Goal: Task Accomplishment & Management: Manage account settings

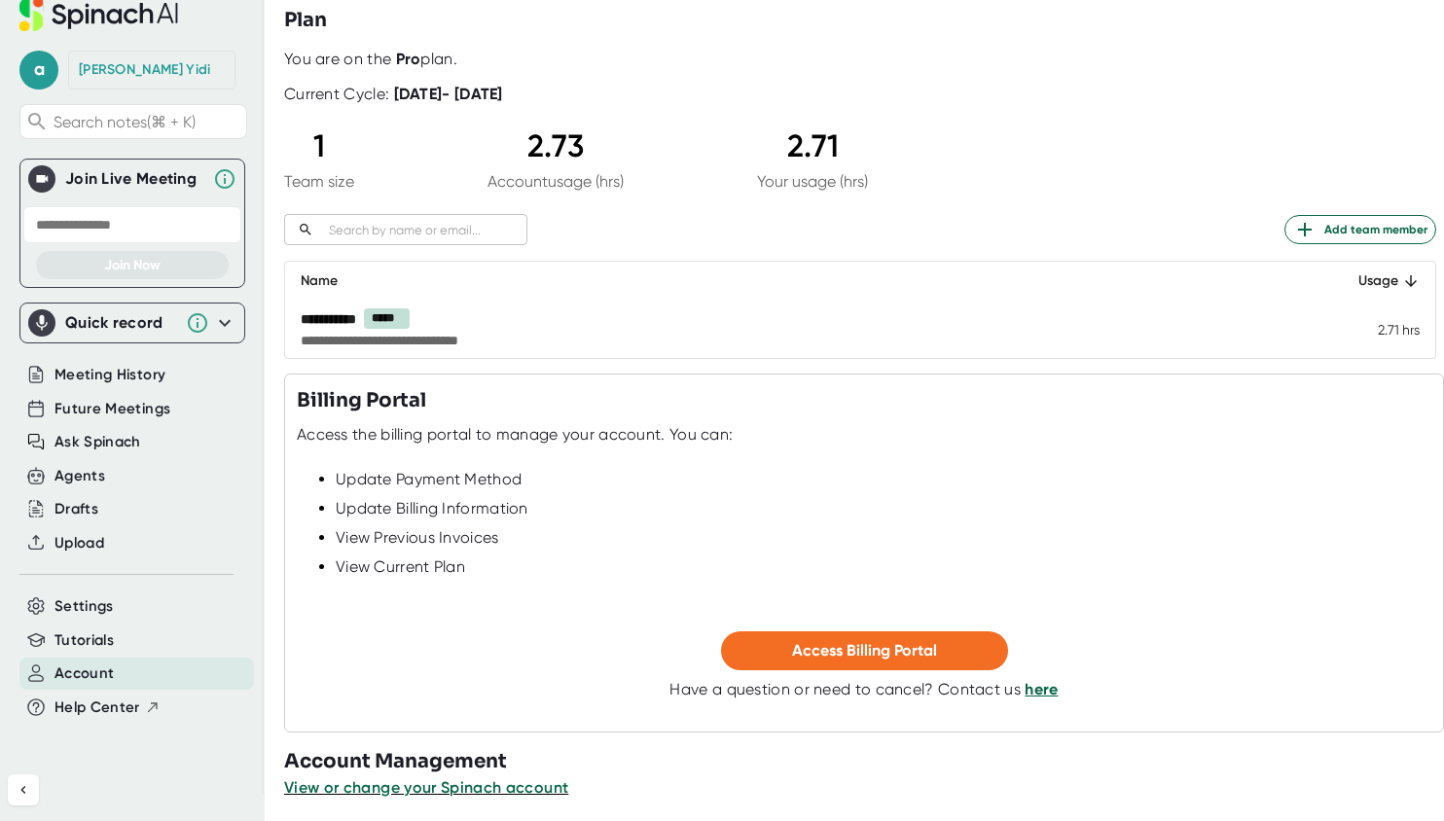
scroll to position [84, 0]
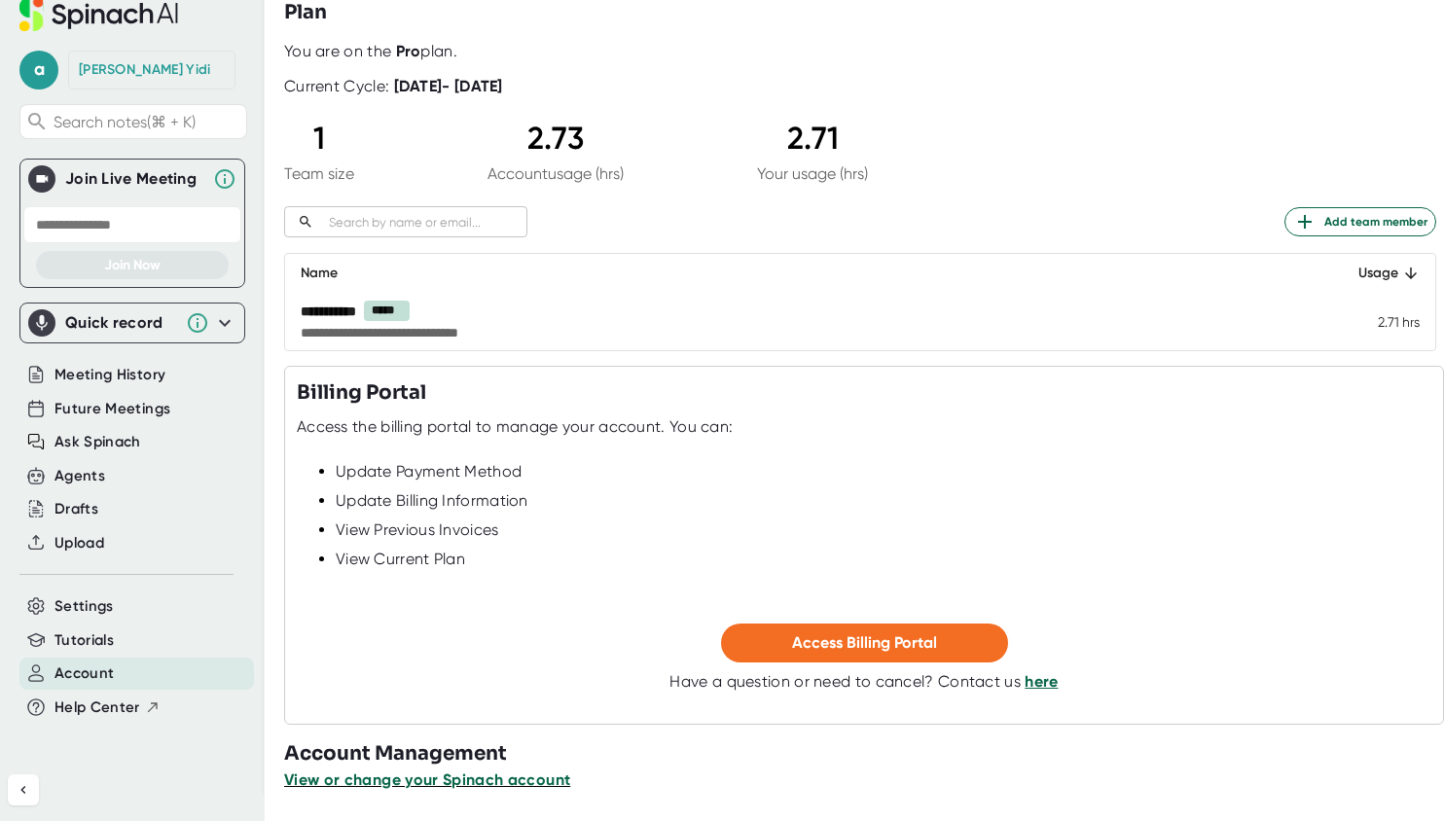
click at [473, 779] on span "View or change your Spinach account" at bounding box center [427, 780] width 286 height 18
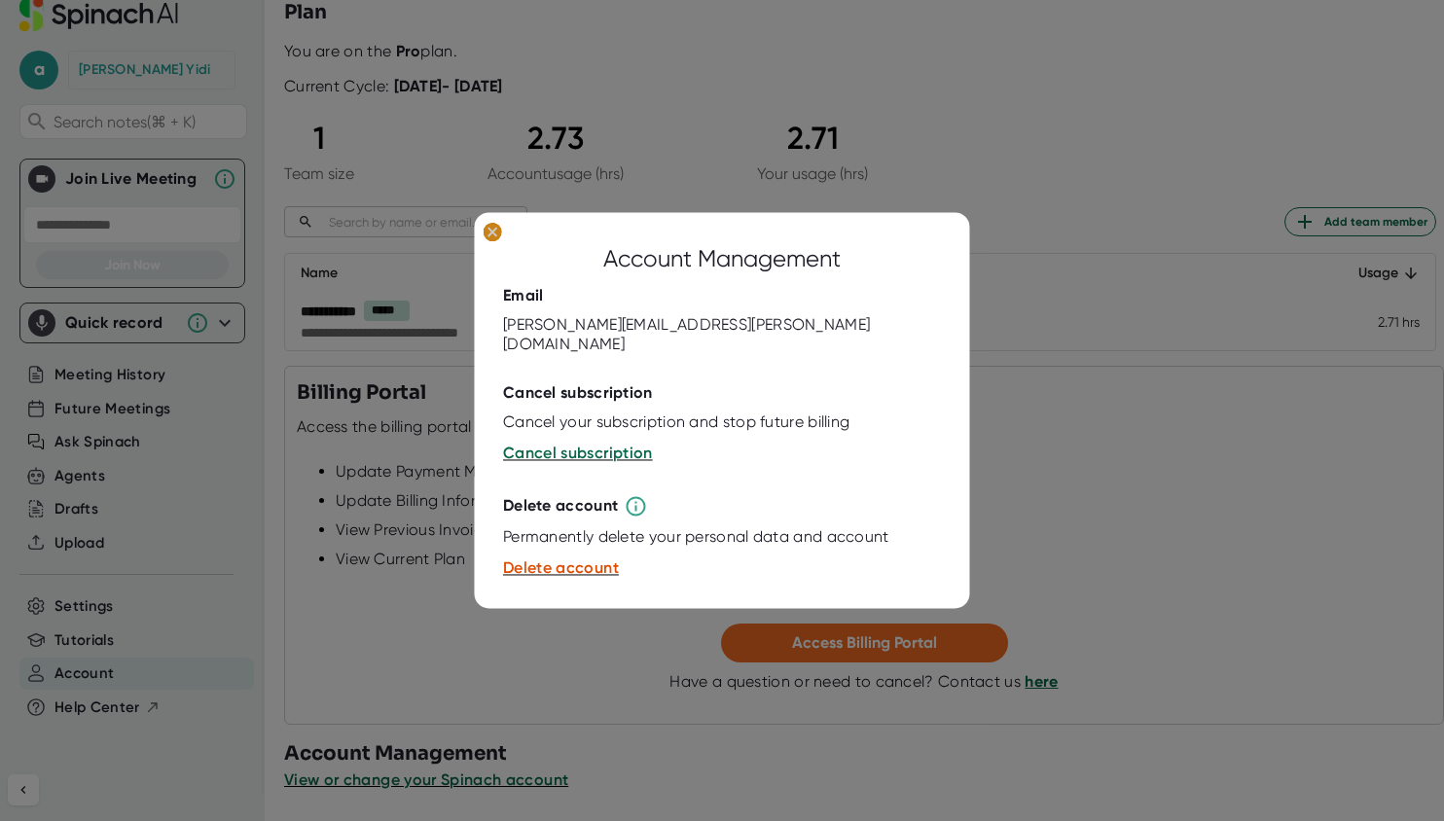
click at [487, 239] on ellipse at bounding box center [492, 232] width 18 height 19
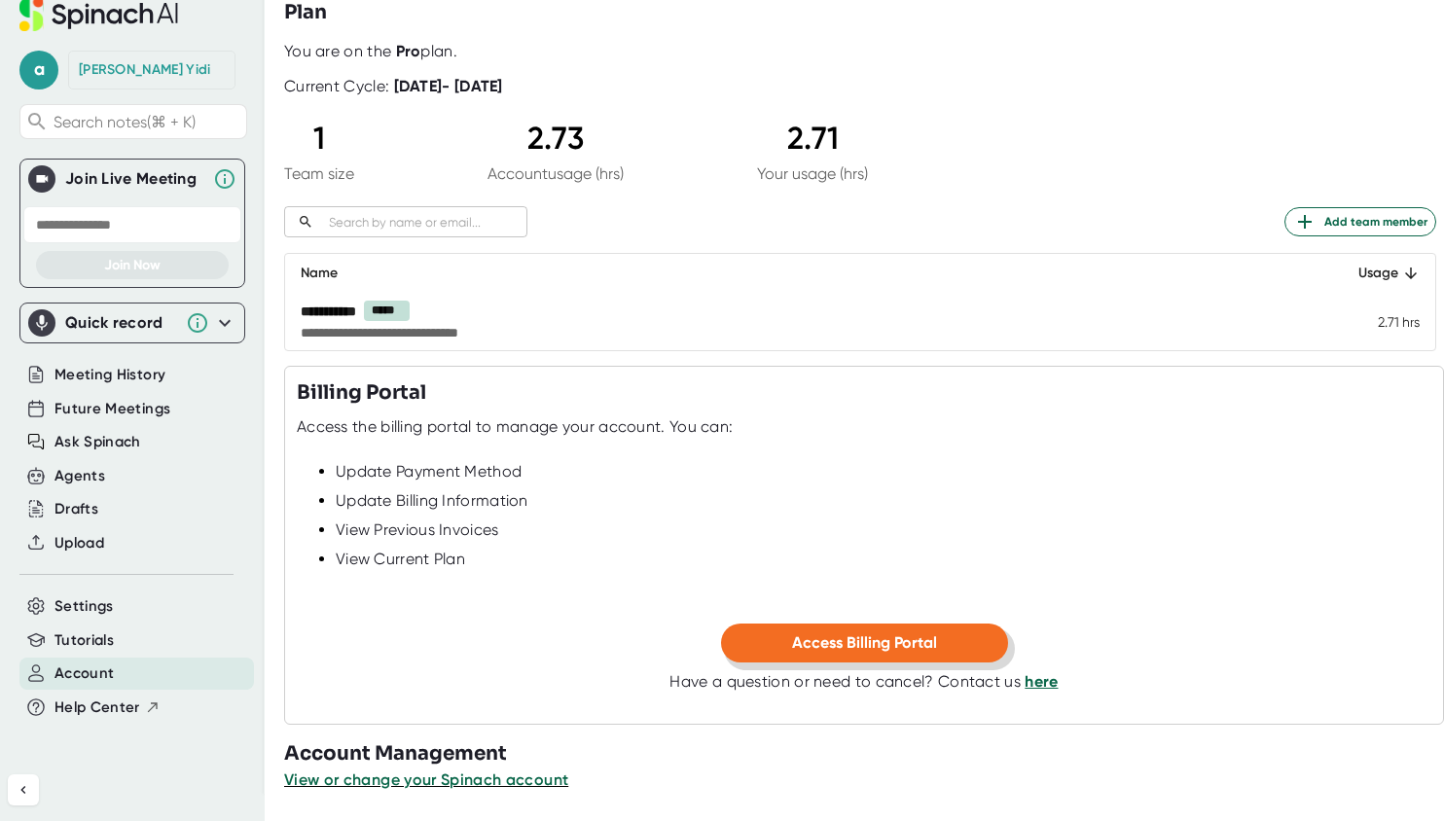
click at [816, 640] on span "Access Billing Portal" at bounding box center [864, 642] width 145 height 18
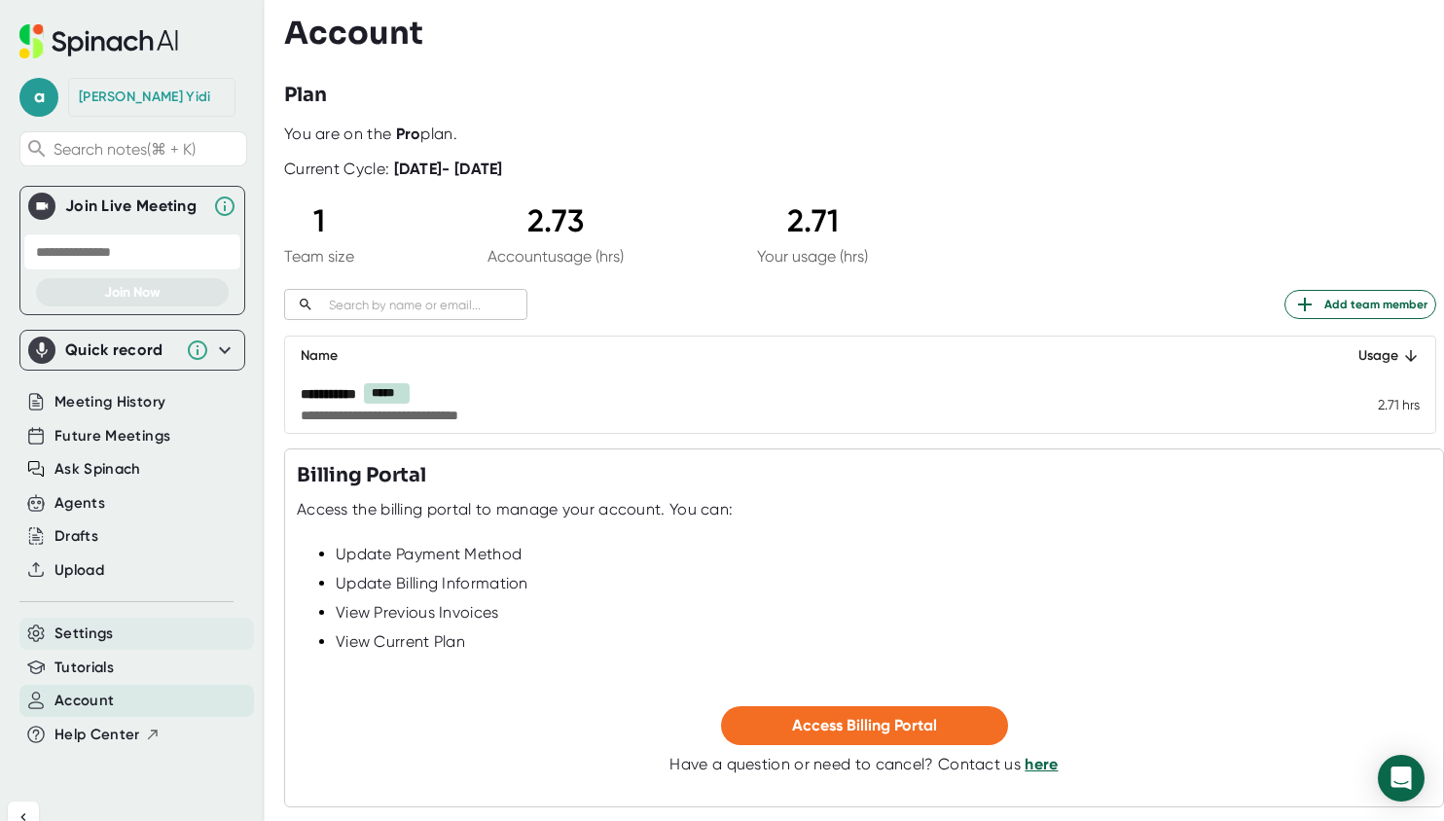
click at [105, 636] on span "Settings" at bounding box center [83, 634] width 59 height 22
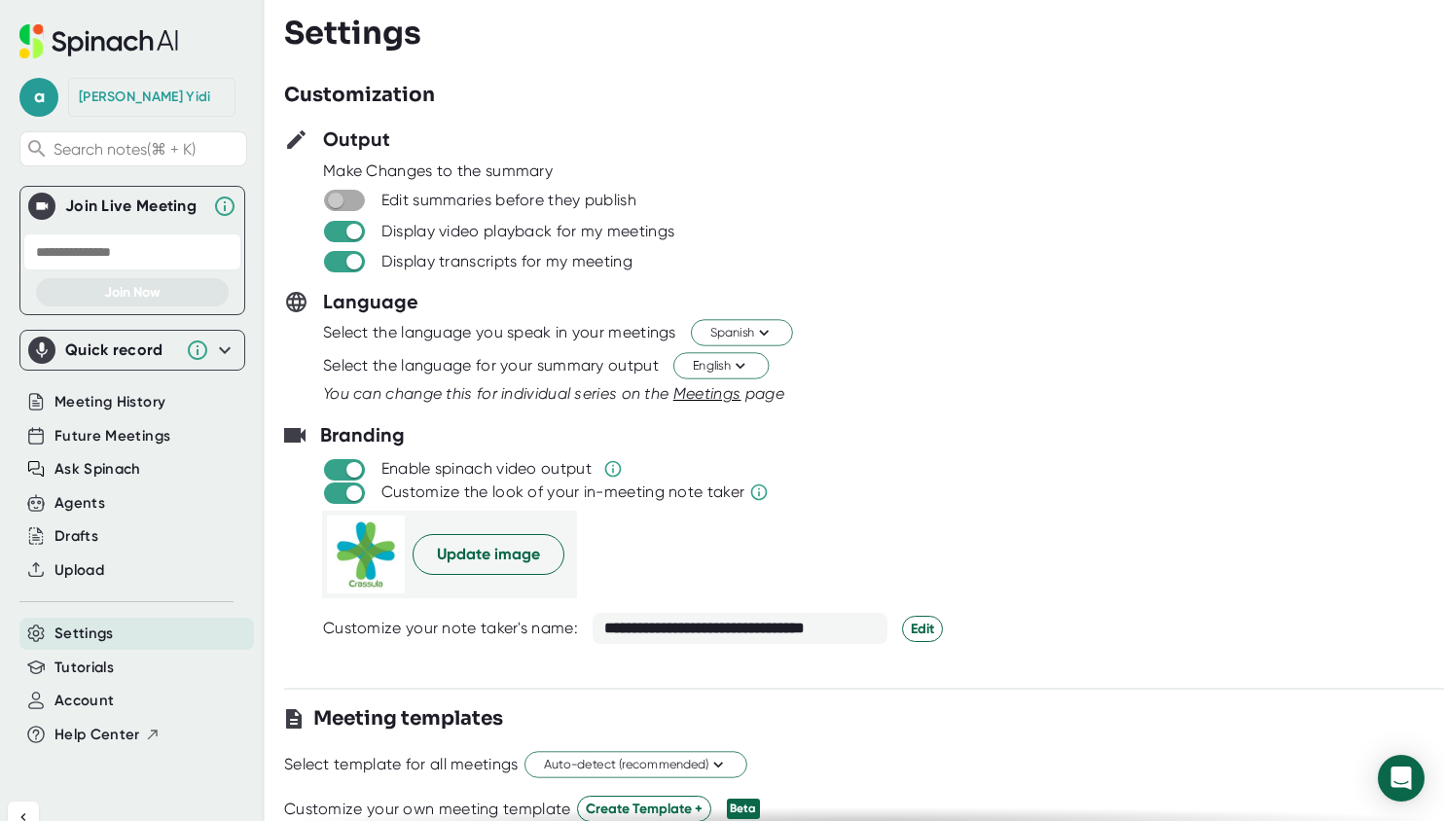
click at [353, 197] on input "checkbox" at bounding box center [334, 201] width 55 height 18
checkbox input "true"
click at [704, 397] on span "Meetings" at bounding box center [707, 393] width 68 height 18
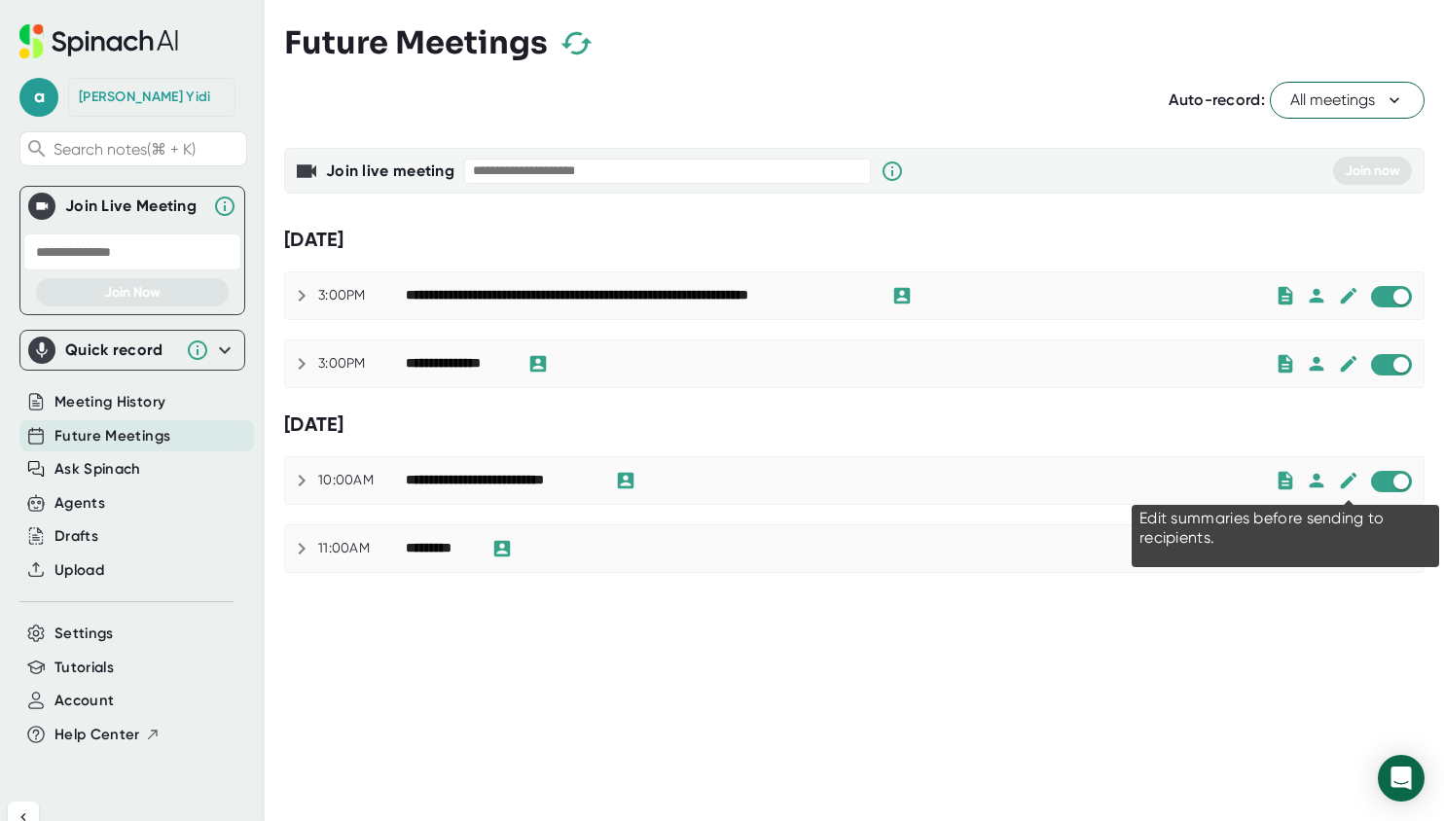
click at [1347, 476] on icon at bounding box center [1348, 480] width 21 height 21
click at [1348, 481] on icon at bounding box center [1348, 481] width 17 height 17
checkbox input "true"
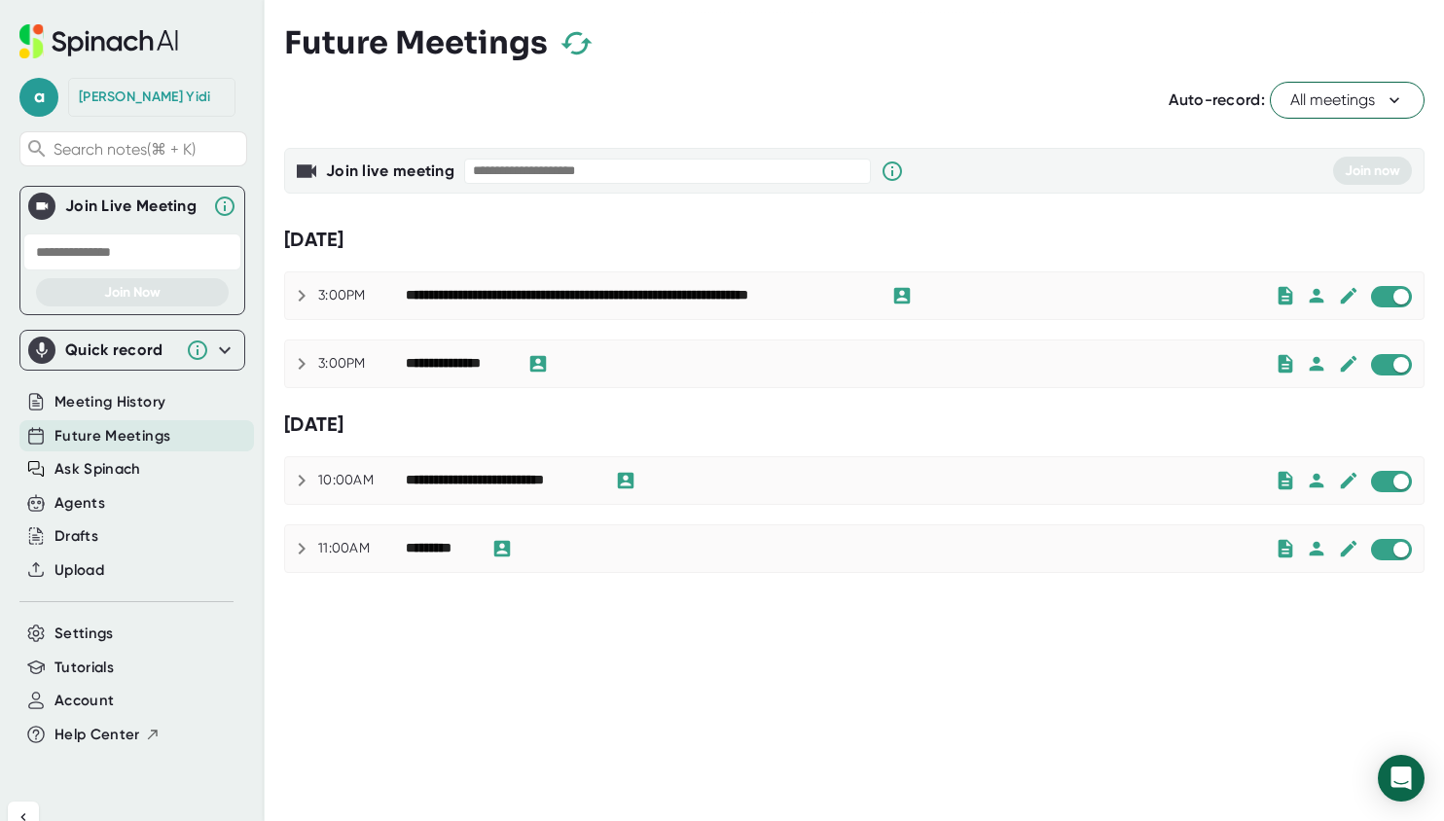
click at [306, 472] on icon at bounding box center [301, 480] width 23 height 23
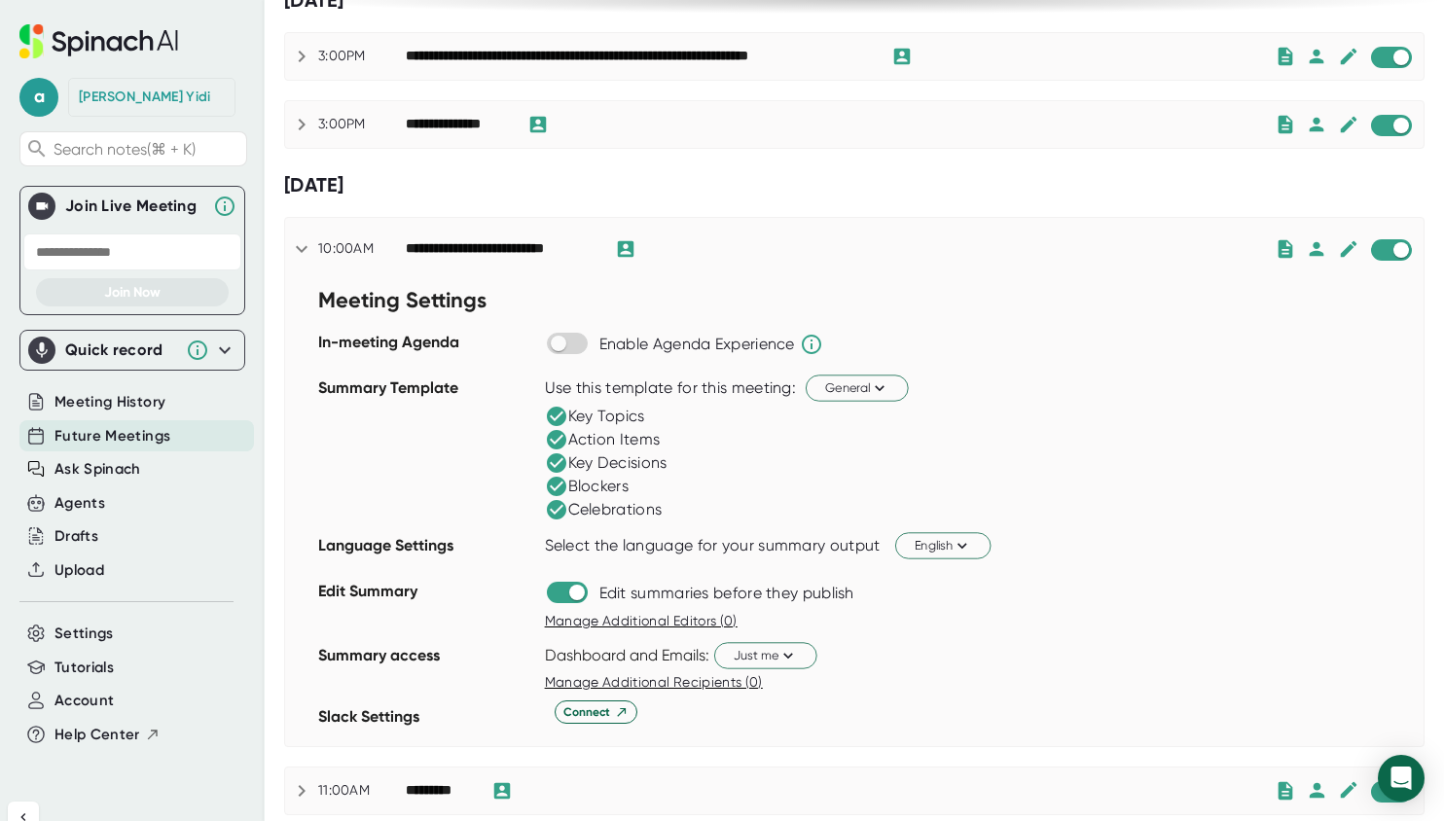
scroll to position [242, 0]
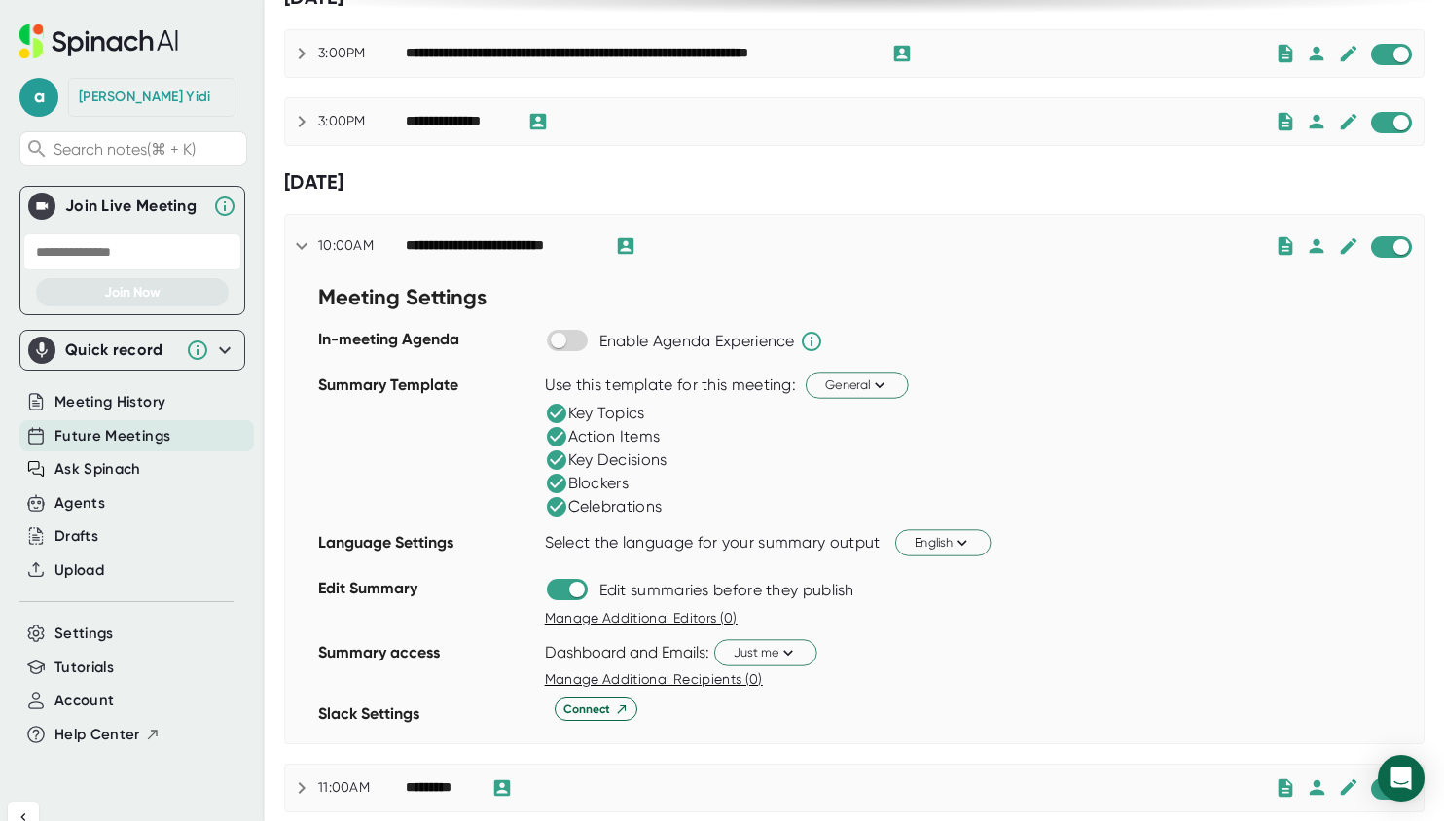
click at [300, 243] on icon at bounding box center [301, 245] width 23 height 23
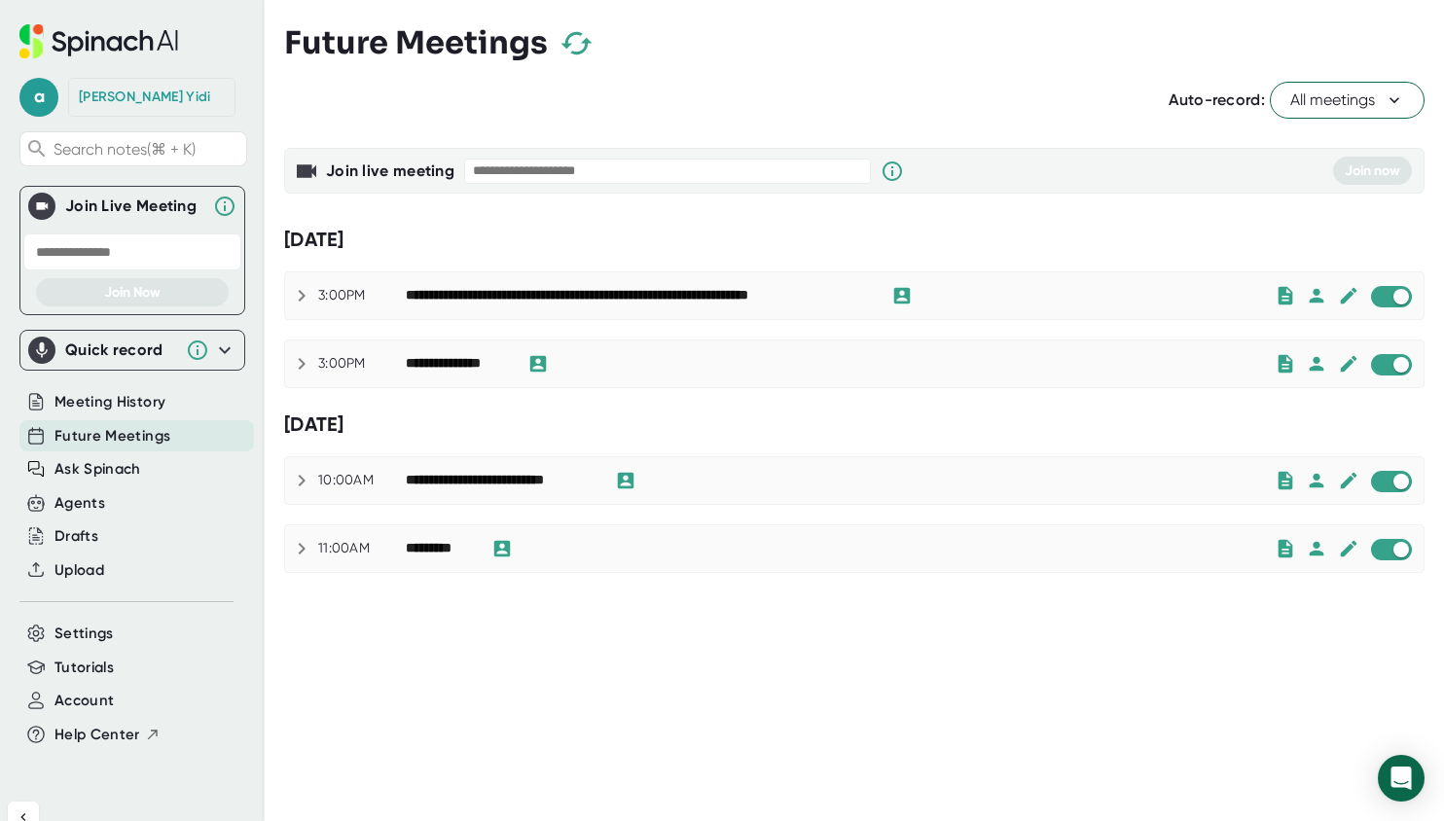
scroll to position [0, 0]
click at [298, 546] on icon at bounding box center [301, 548] width 23 height 23
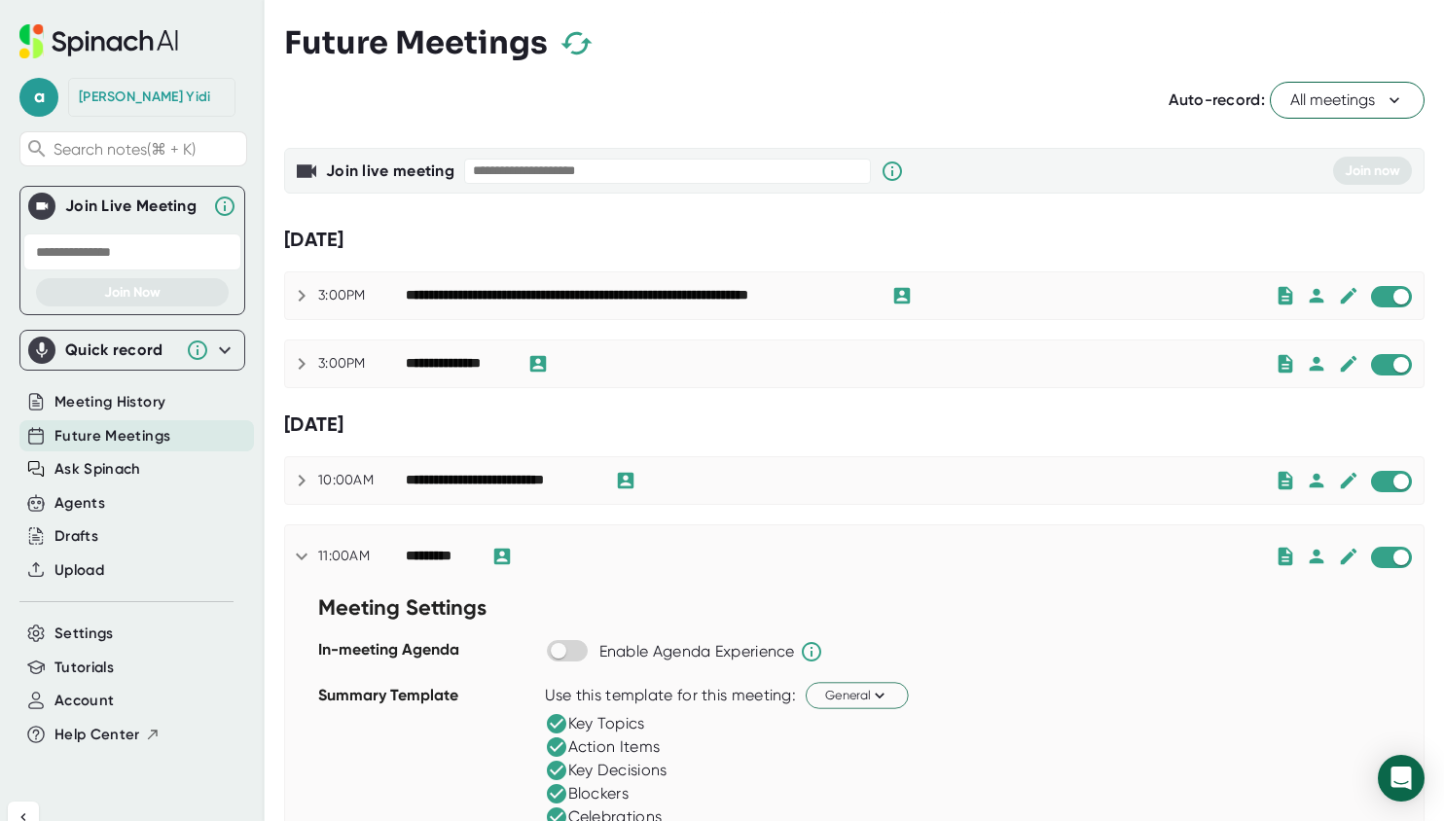
click at [306, 365] on icon at bounding box center [301, 363] width 23 height 23
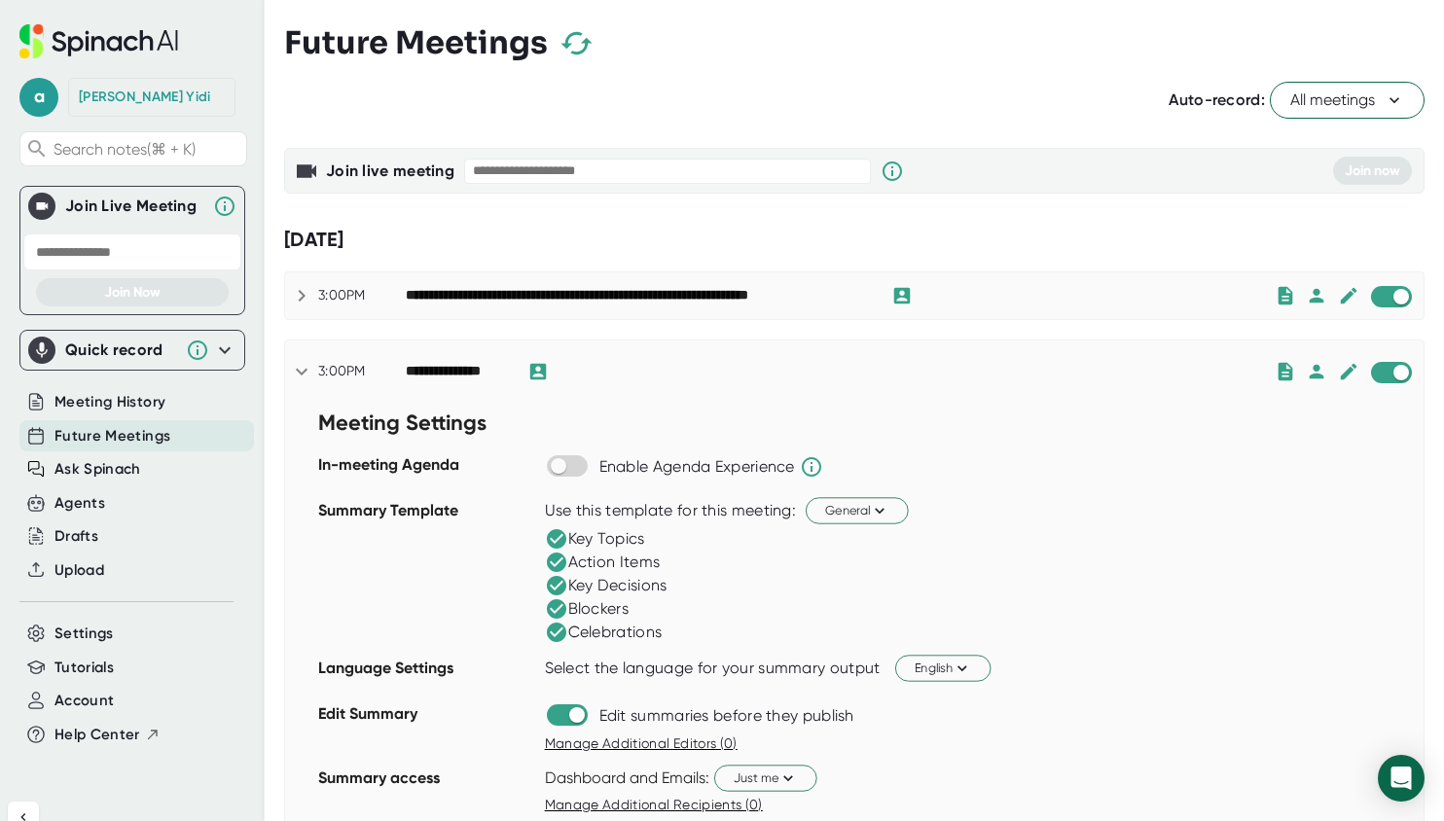
click at [230, 351] on icon at bounding box center [224, 350] width 23 height 23
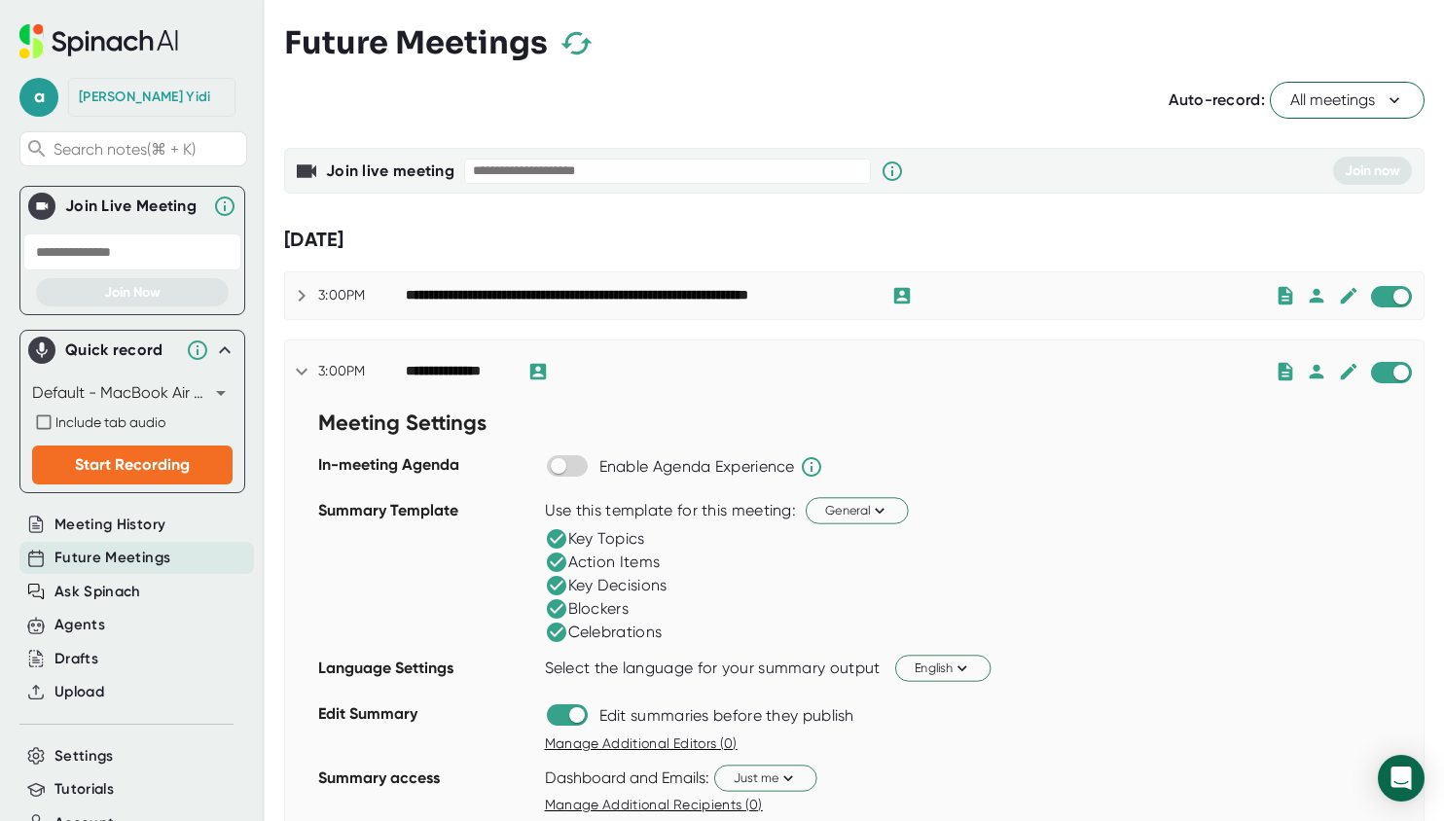
click at [220, 387] on body "**********" at bounding box center [722, 410] width 1444 height 821
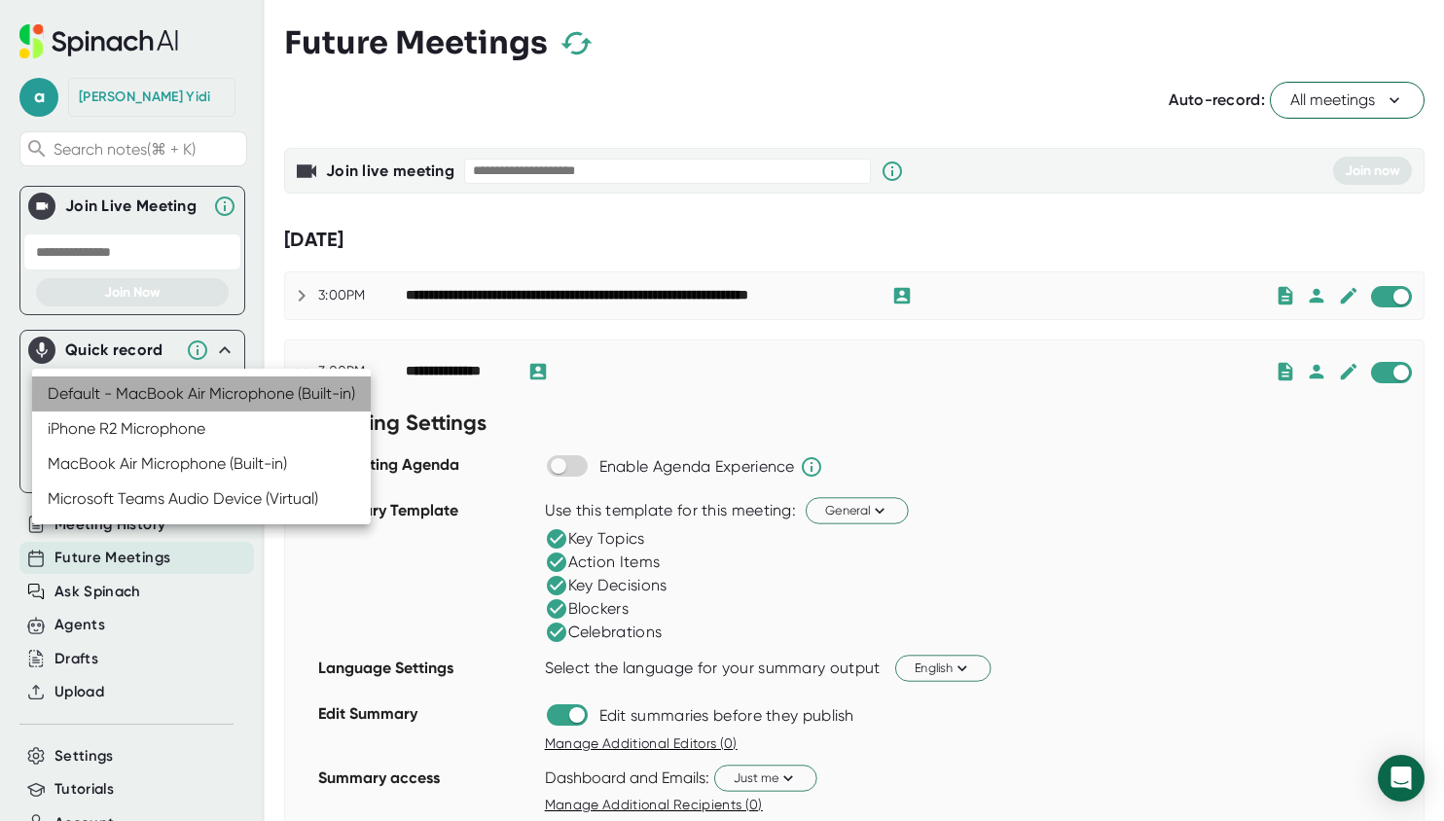
click at [260, 402] on li "Default - MacBook Air Microphone (Built-in)" at bounding box center [201, 394] width 339 height 35
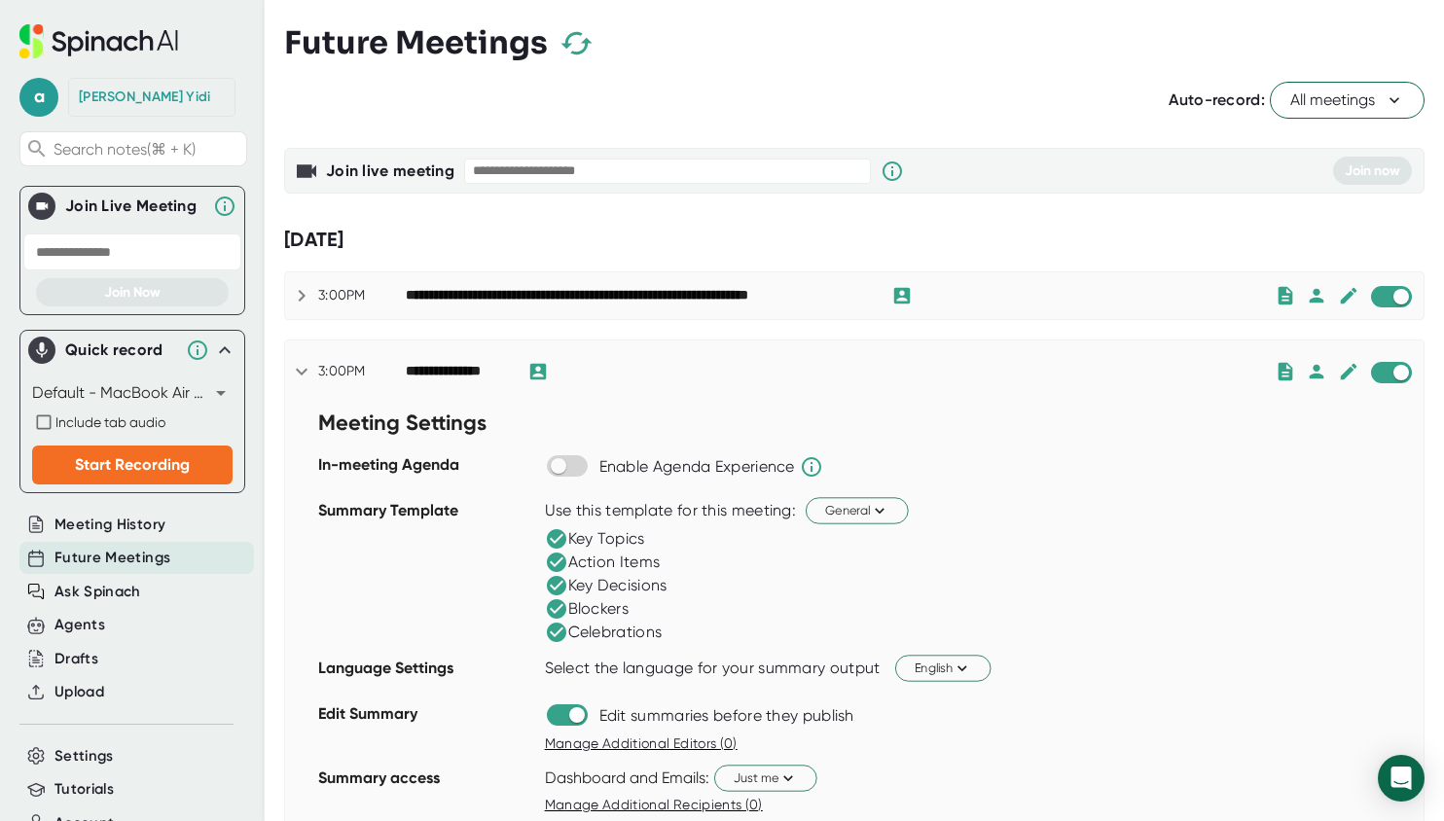
click at [222, 347] on icon at bounding box center [224, 350] width 23 height 23
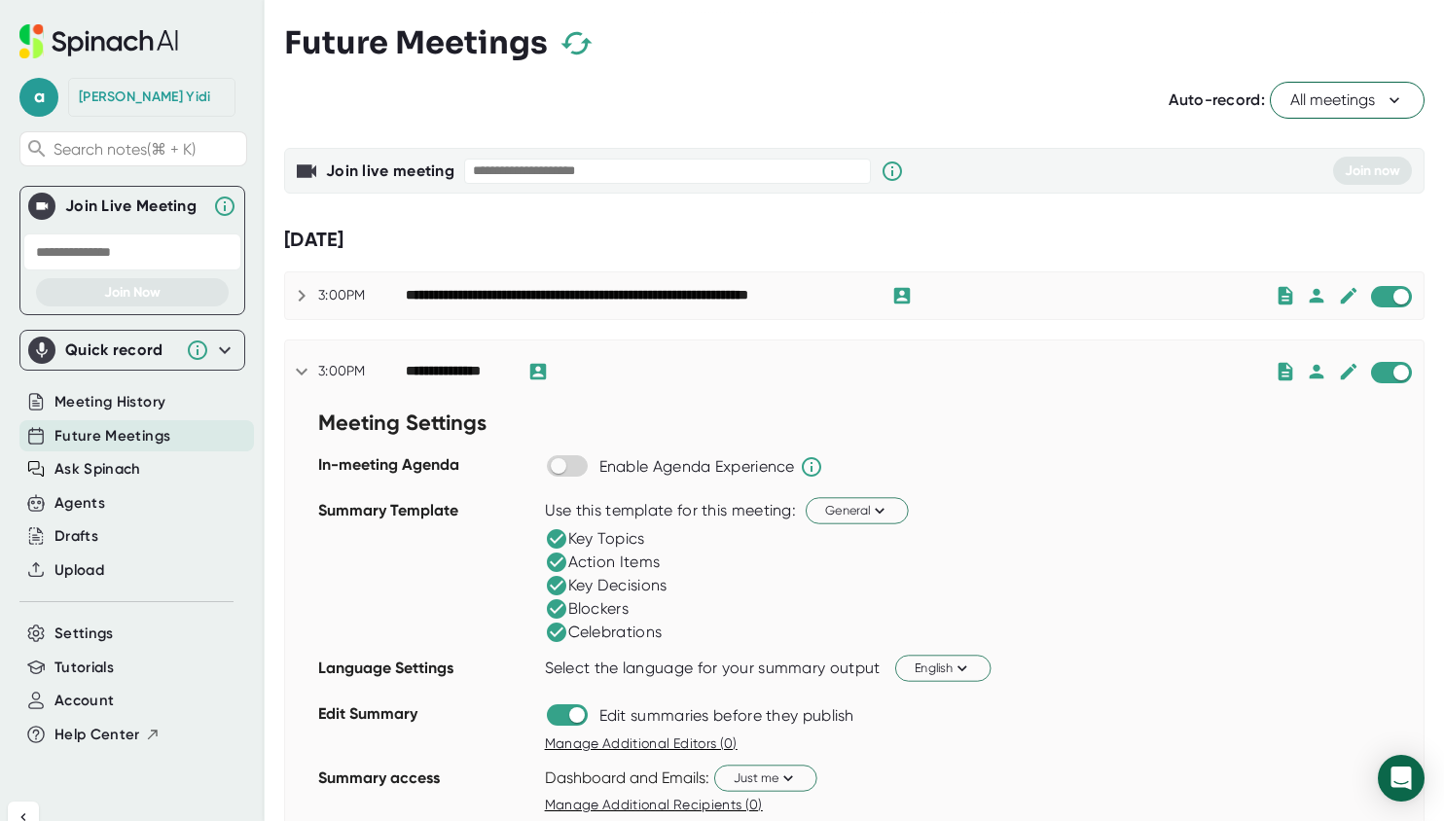
click at [156, 38] on icon at bounding box center [98, 41] width 159 height 34
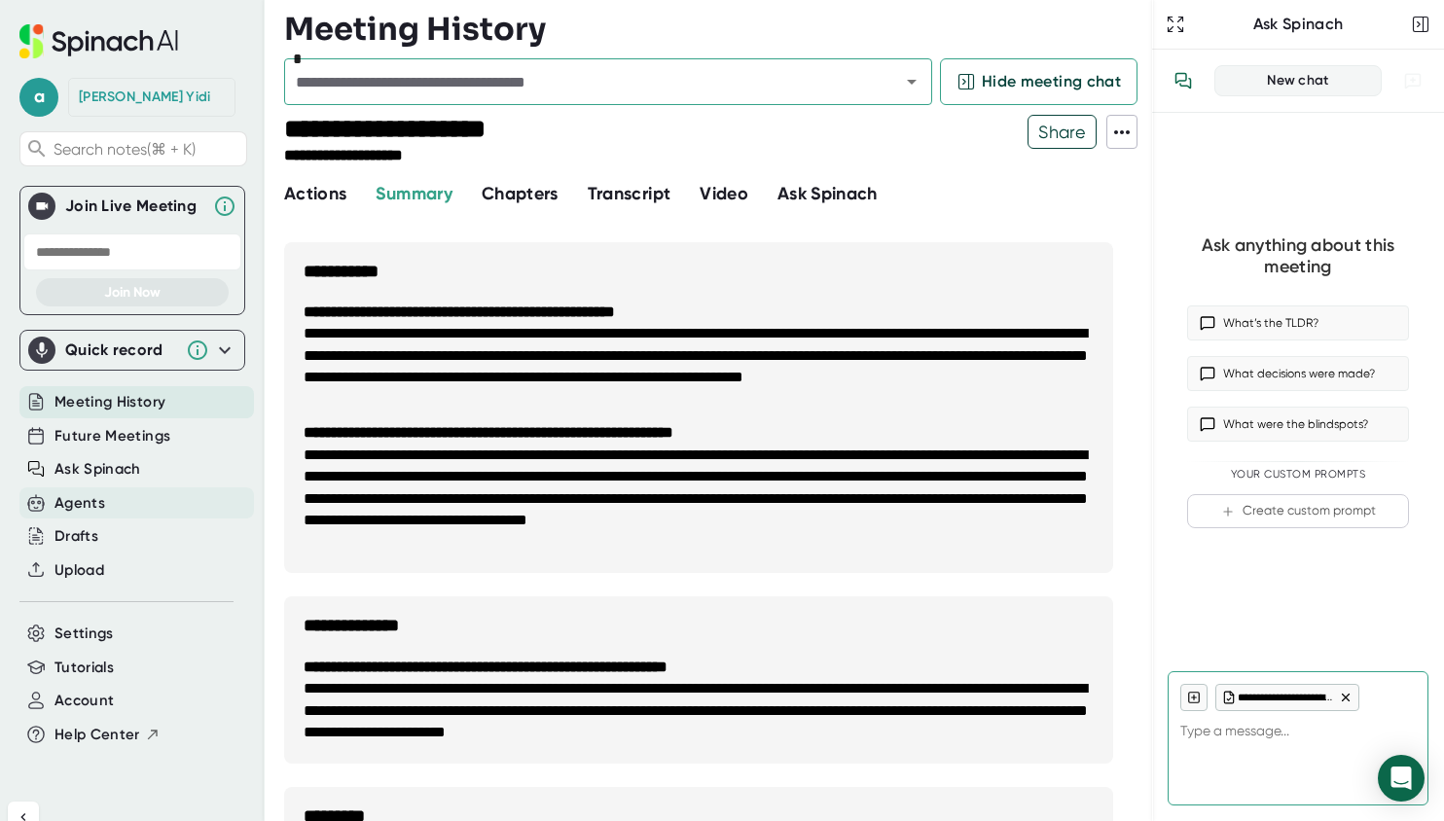
type textarea "x"
click at [91, 502] on div "Agents" at bounding box center [79, 503] width 51 height 22
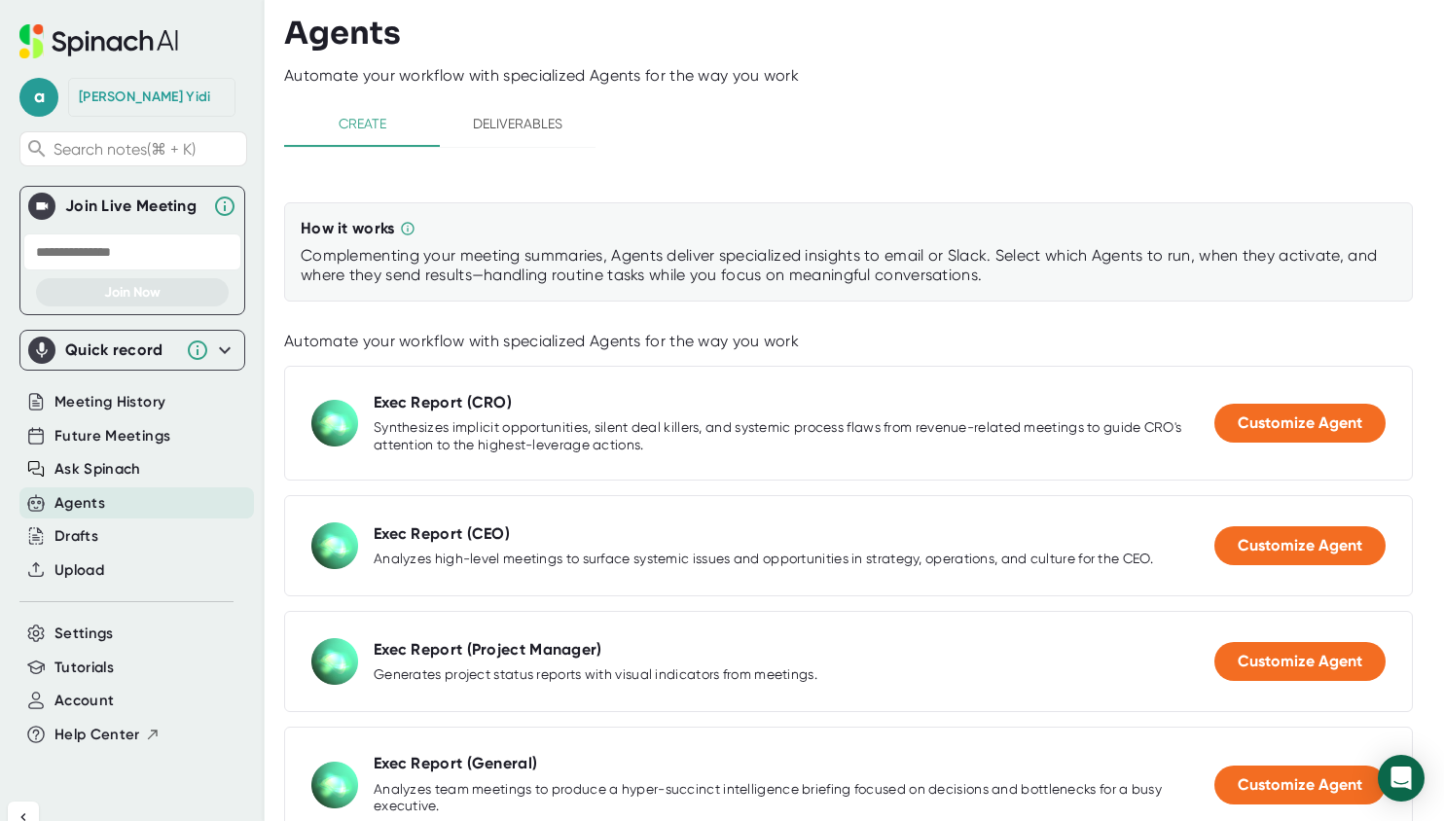
click at [527, 119] on span "Deliverables" at bounding box center [517, 124] width 132 height 24
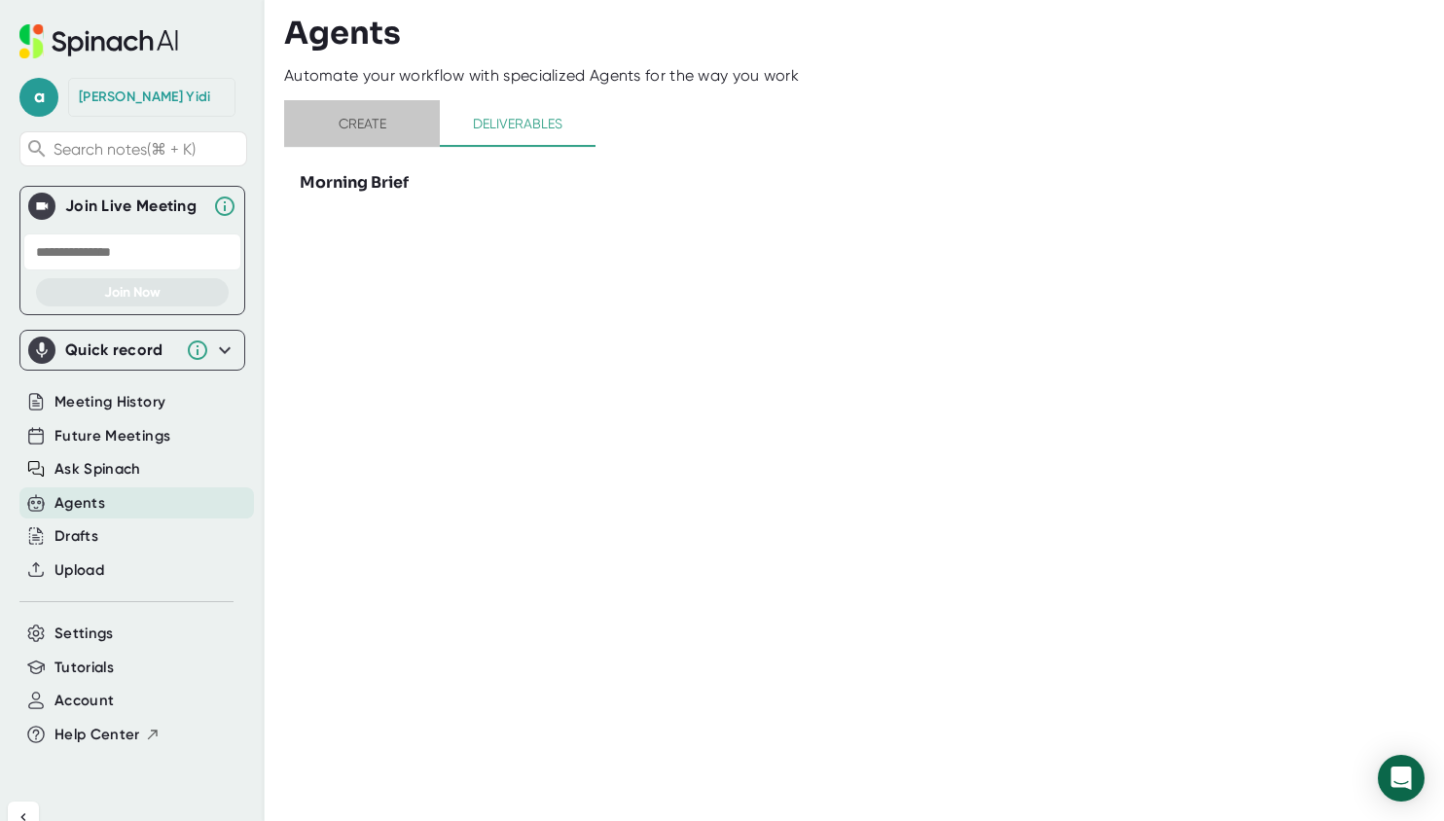
click at [370, 126] on span "Create" at bounding box center [362, 124] width 132 height 24
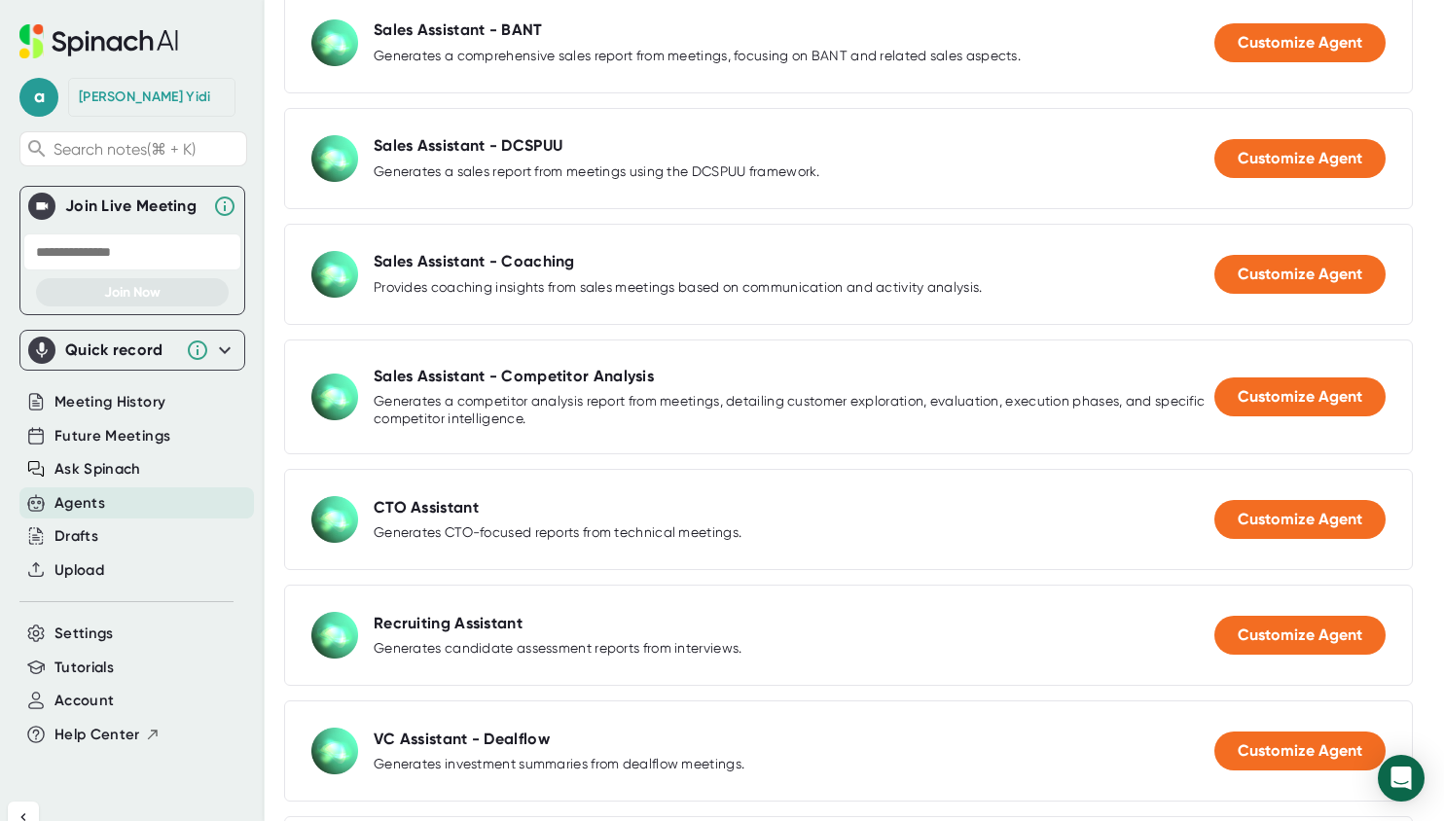
scroll to position [2247, 0]
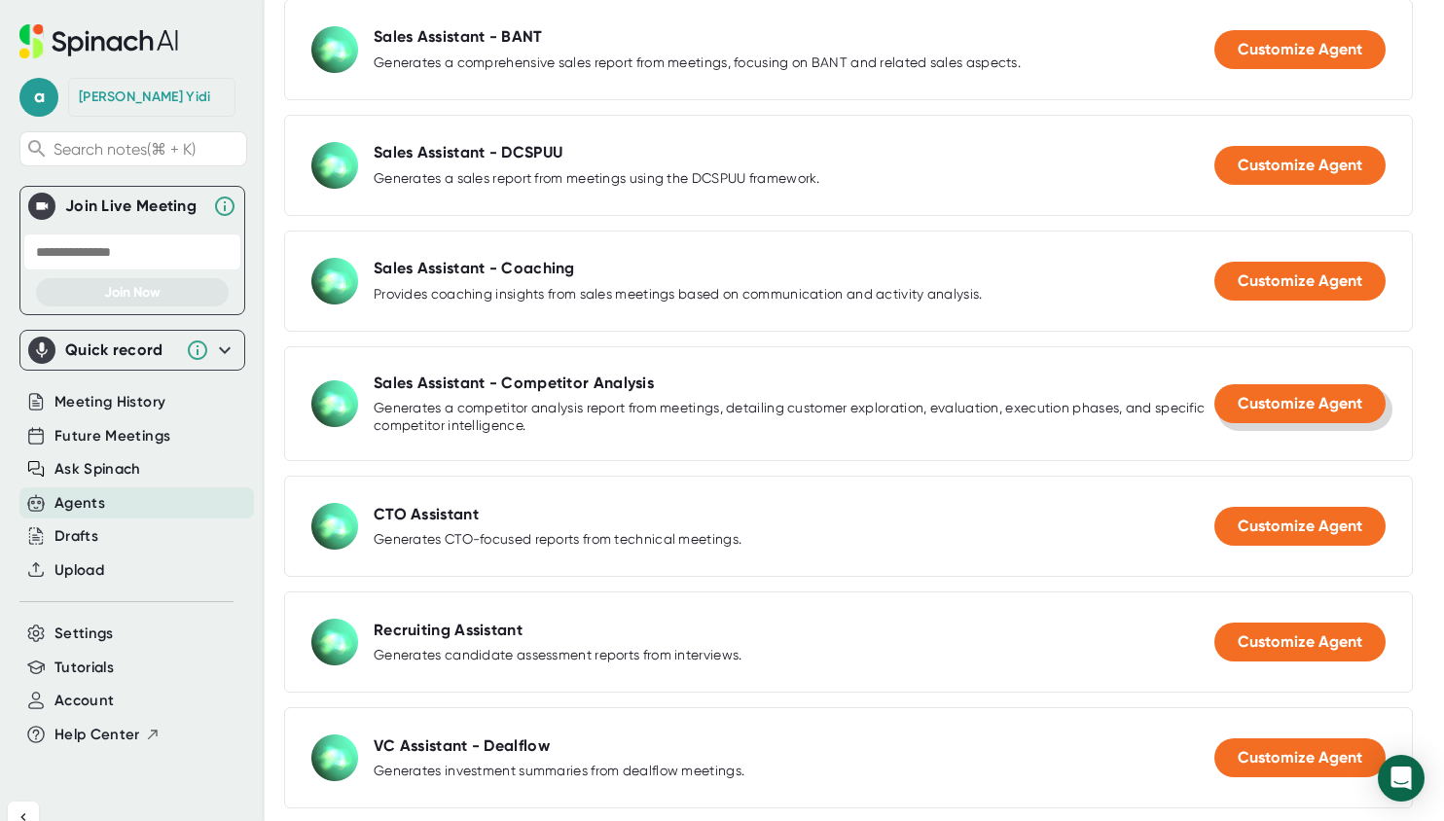
click at [1272, 411] on span "Customize Agent" at bounding box center [1300, 403] width 125 height 18
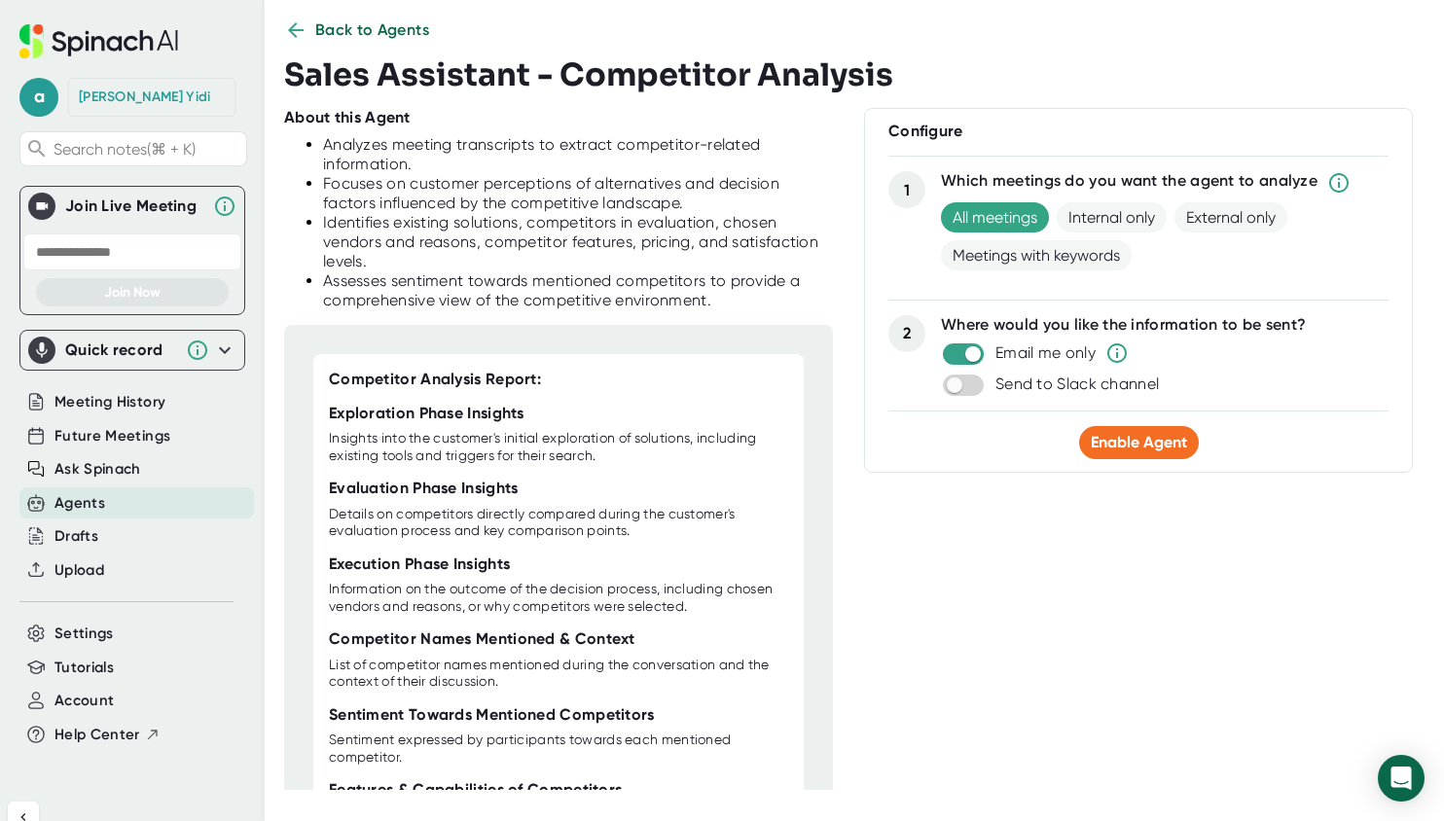
scroll to position [27, 0]
click at [349, 34] on span "Back to Agents" at bounding box center [372, 29] width 115 height 23
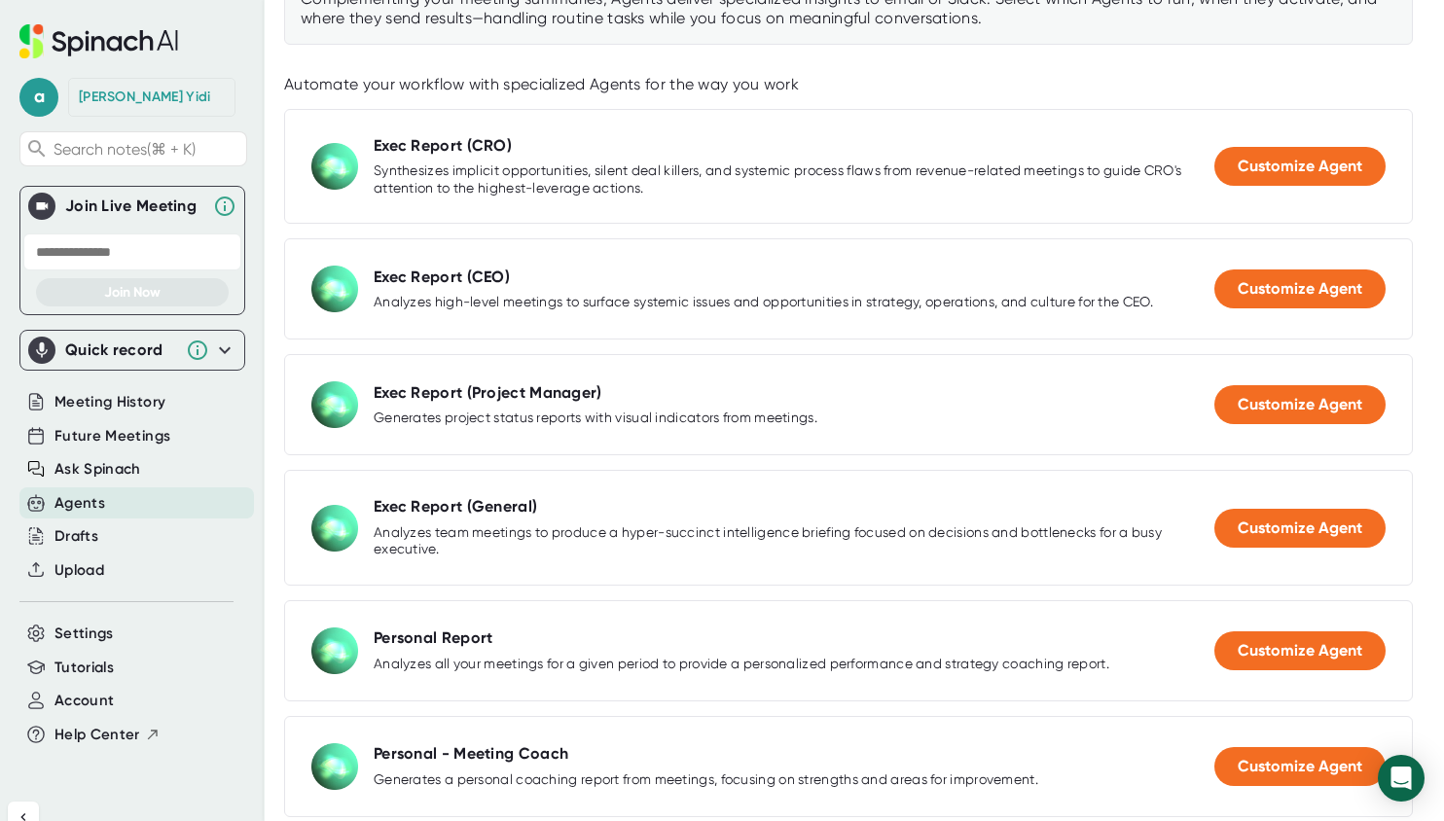
scroll to position [258, 0]
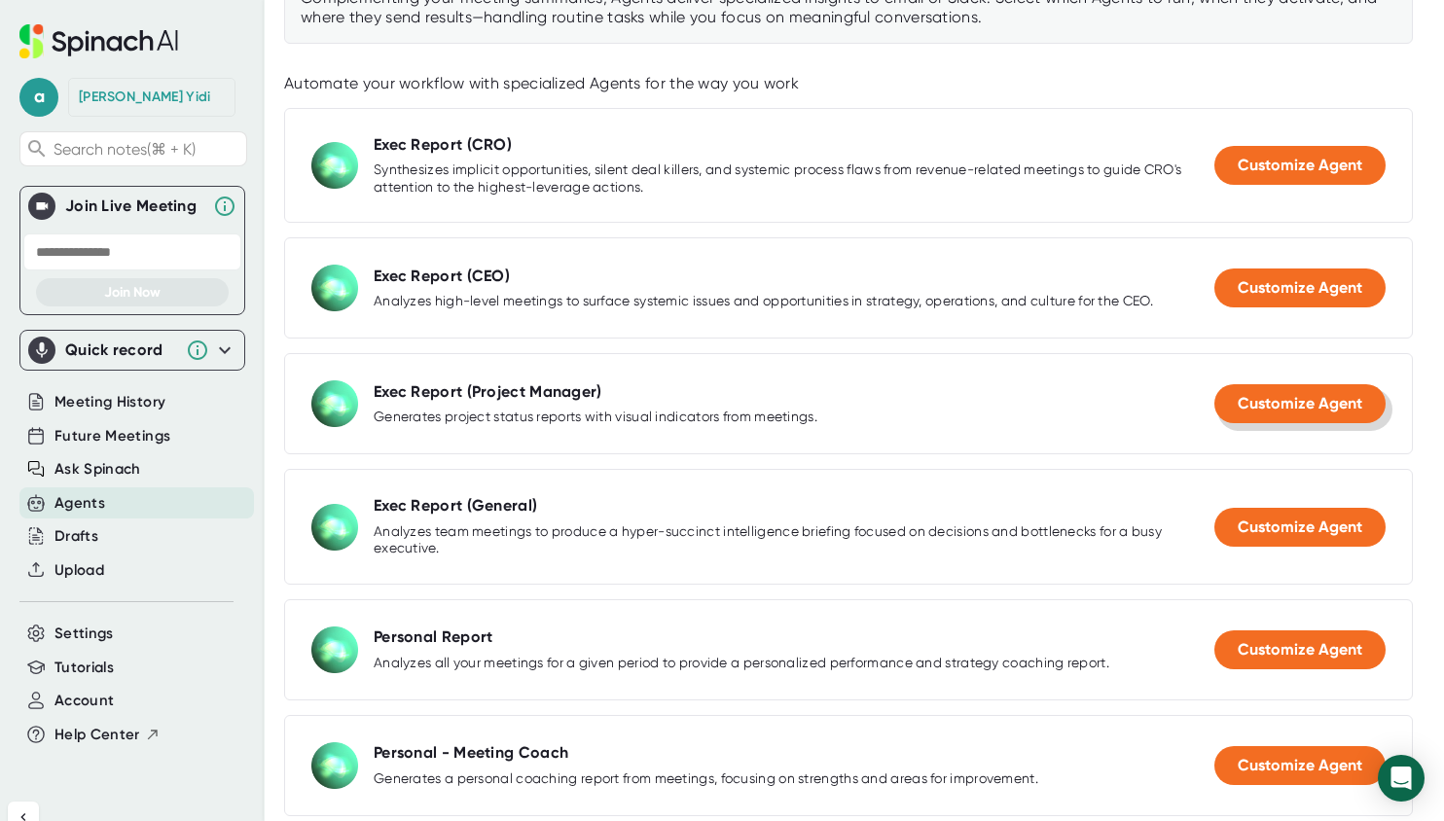
click at [1232, 411] on button "Customize Agent" at bounding box center [1299, 403] width 171 height 39
select select "15:00"
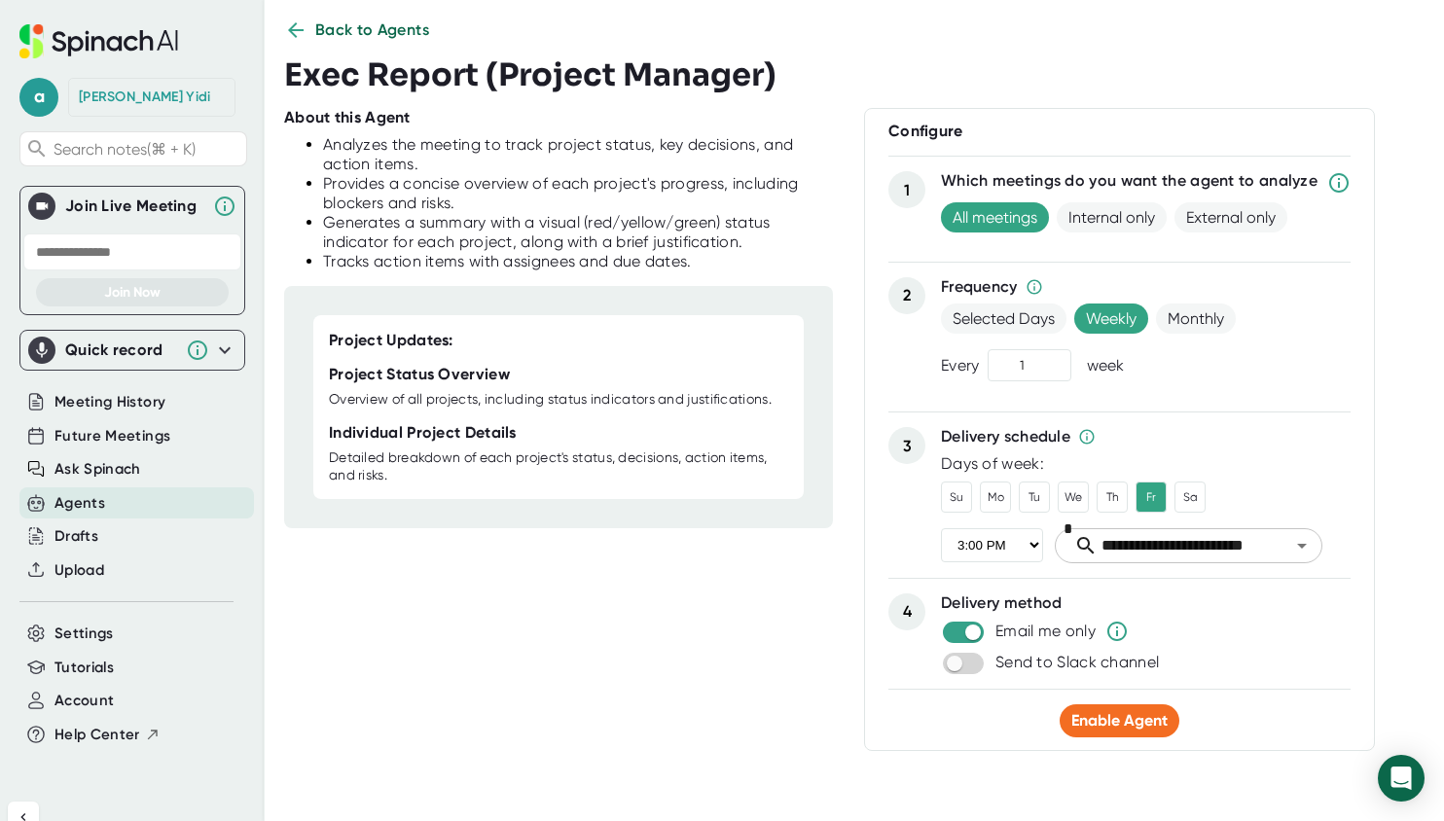
scroll to position [27, 0]
click at [1128, 721] on span "Enable Agent" at bounding box center [1119, 720] width 96 height 18
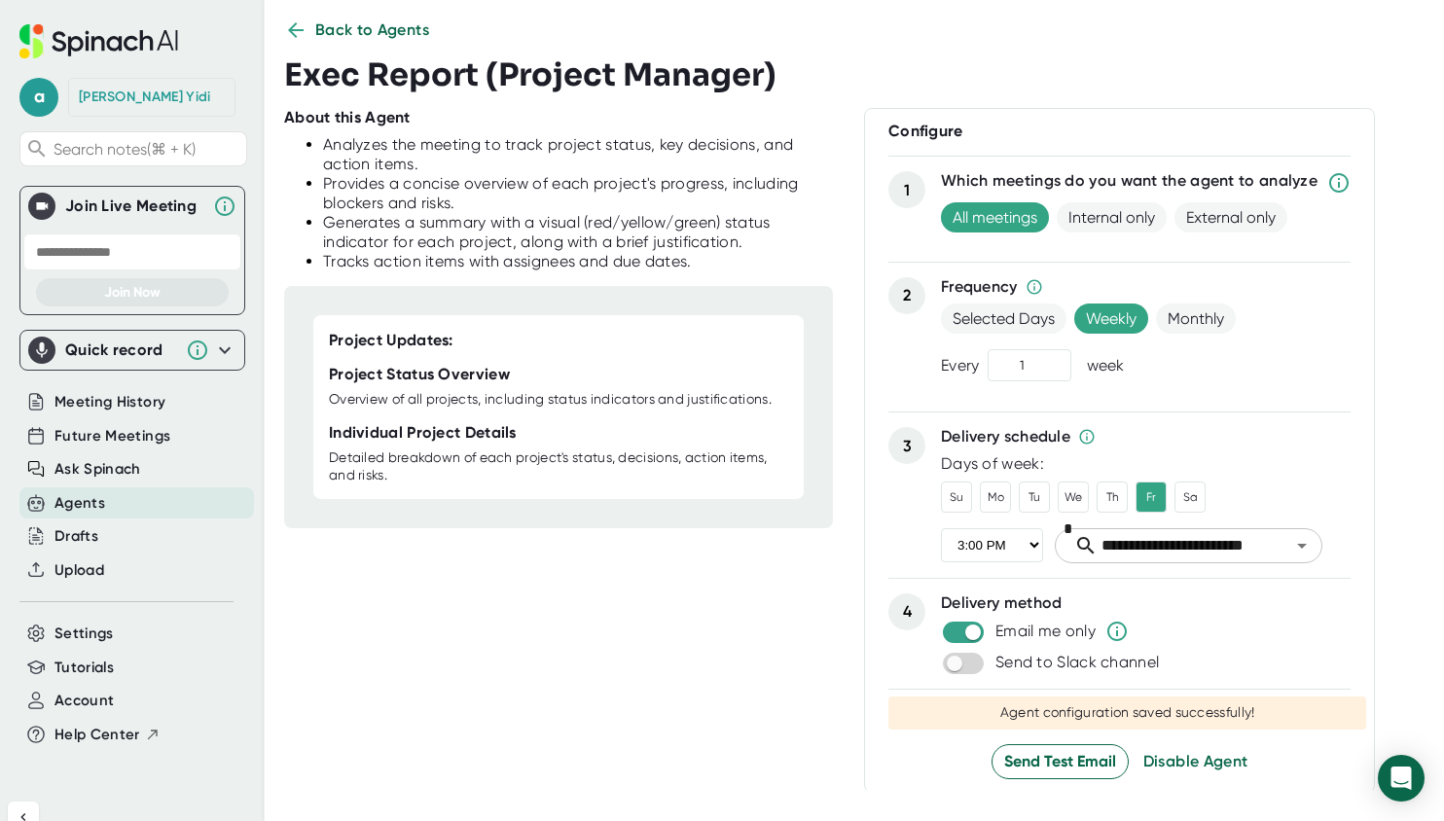
scroll to position [2, 0]
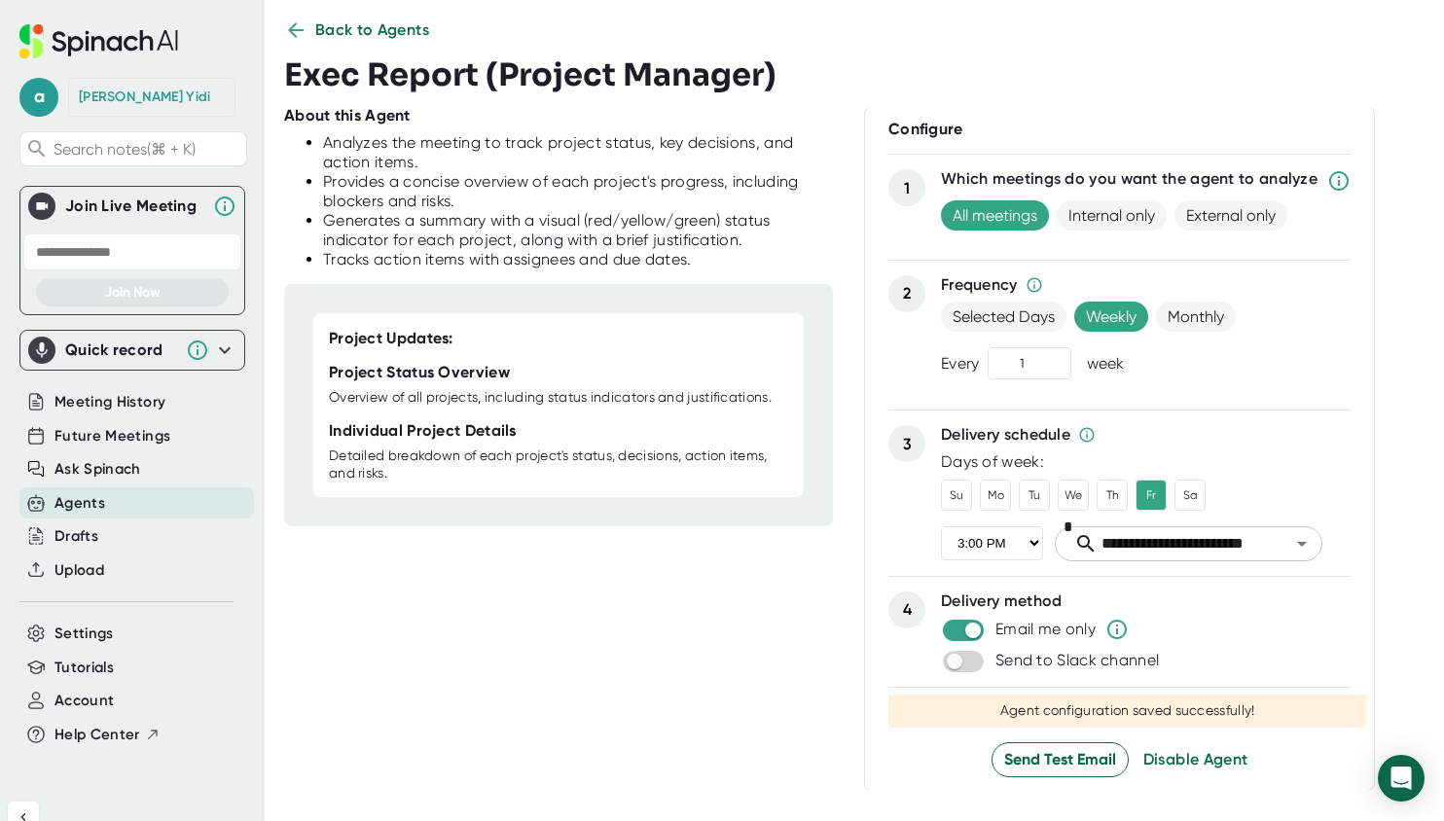
click at [91, 499] on div "Agents" at bounding box center [79, 503] width 51 height 22
click at [389, 30] on span "Back to Agents" at bounding box center [372, 29] width 115 height 23
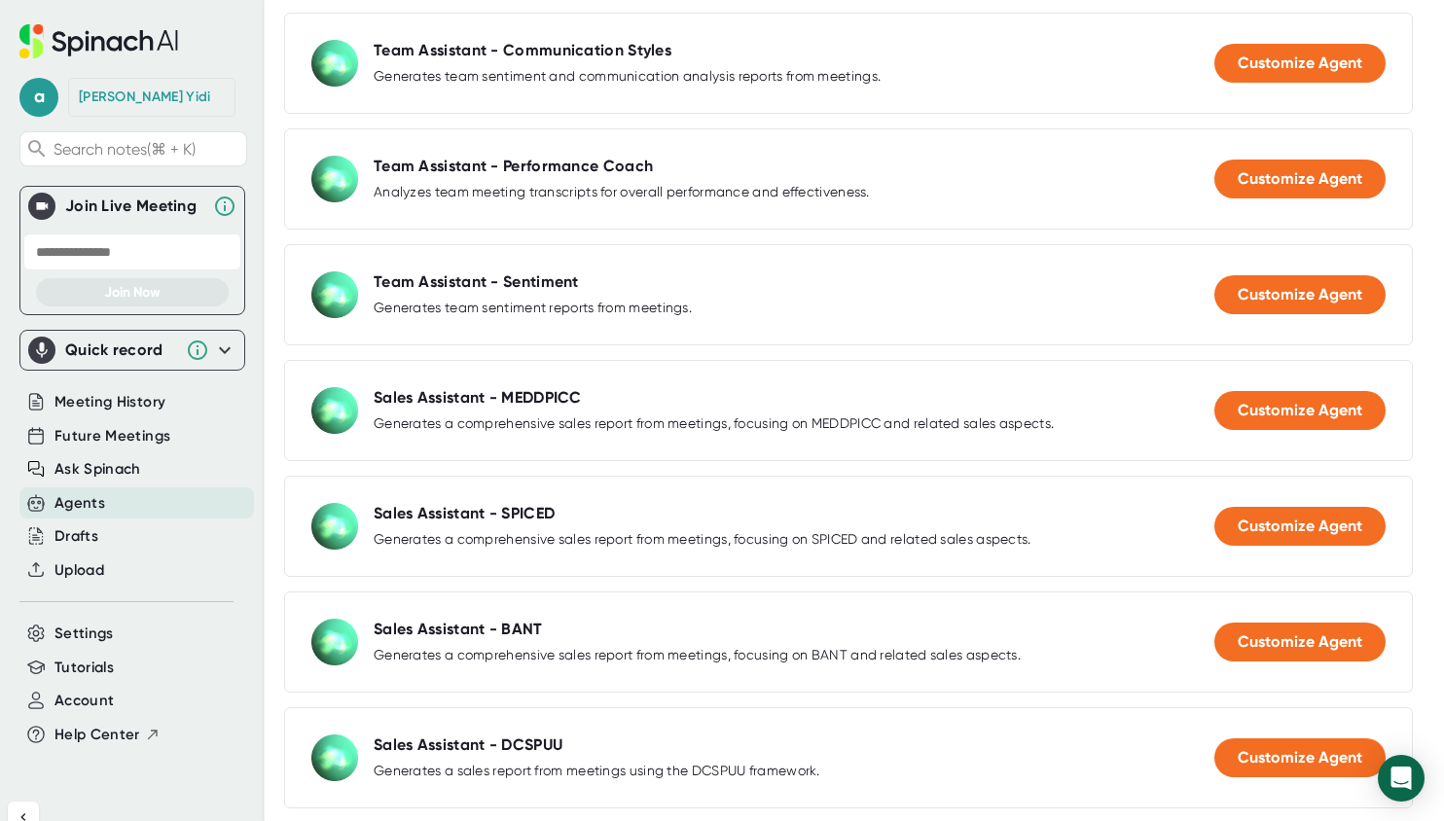
scroll to position [1657, 0]
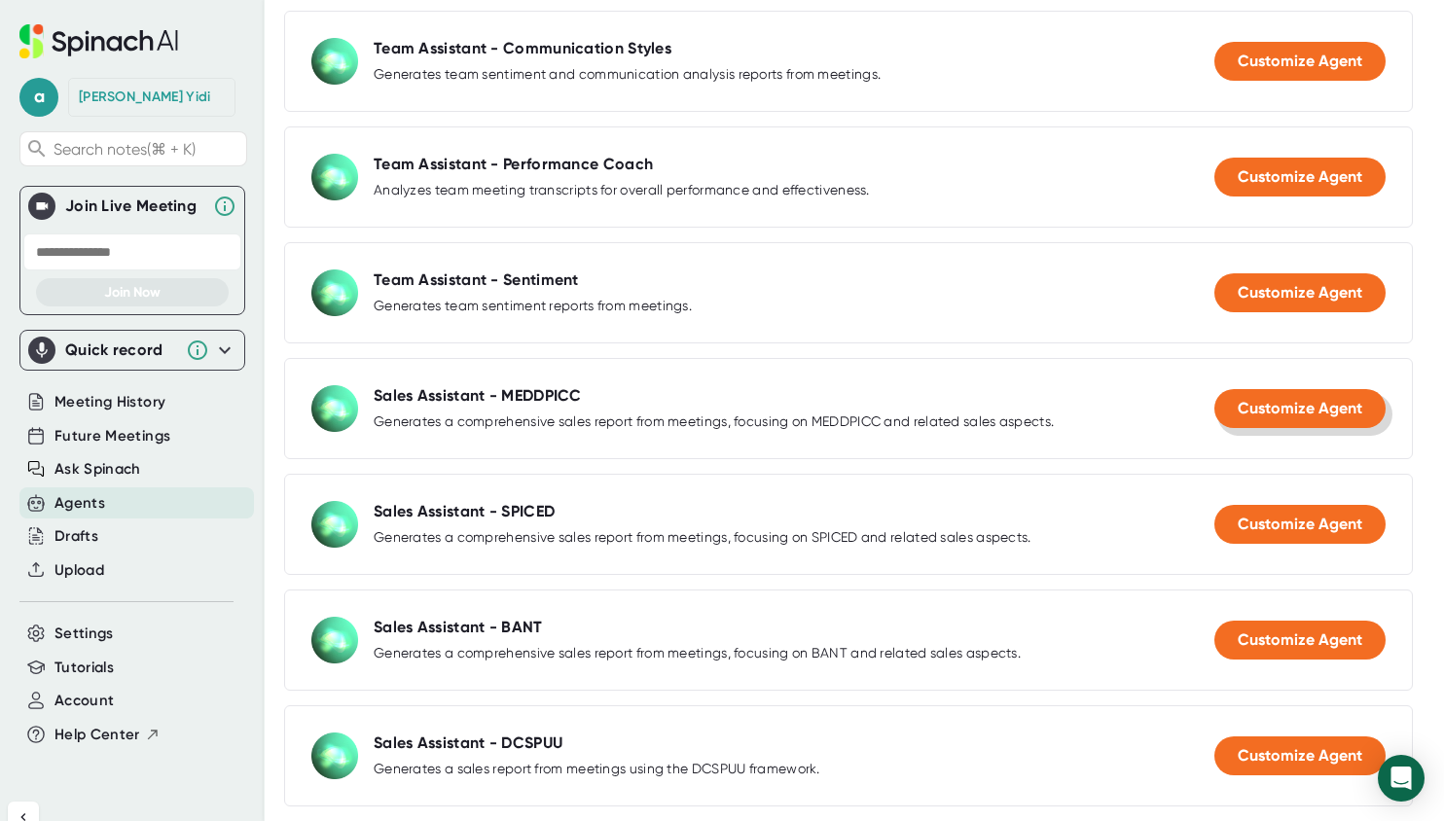
click at [1271, 414] on span "Customize Agent" at bounding box center [1300, 408] width 125 height 18
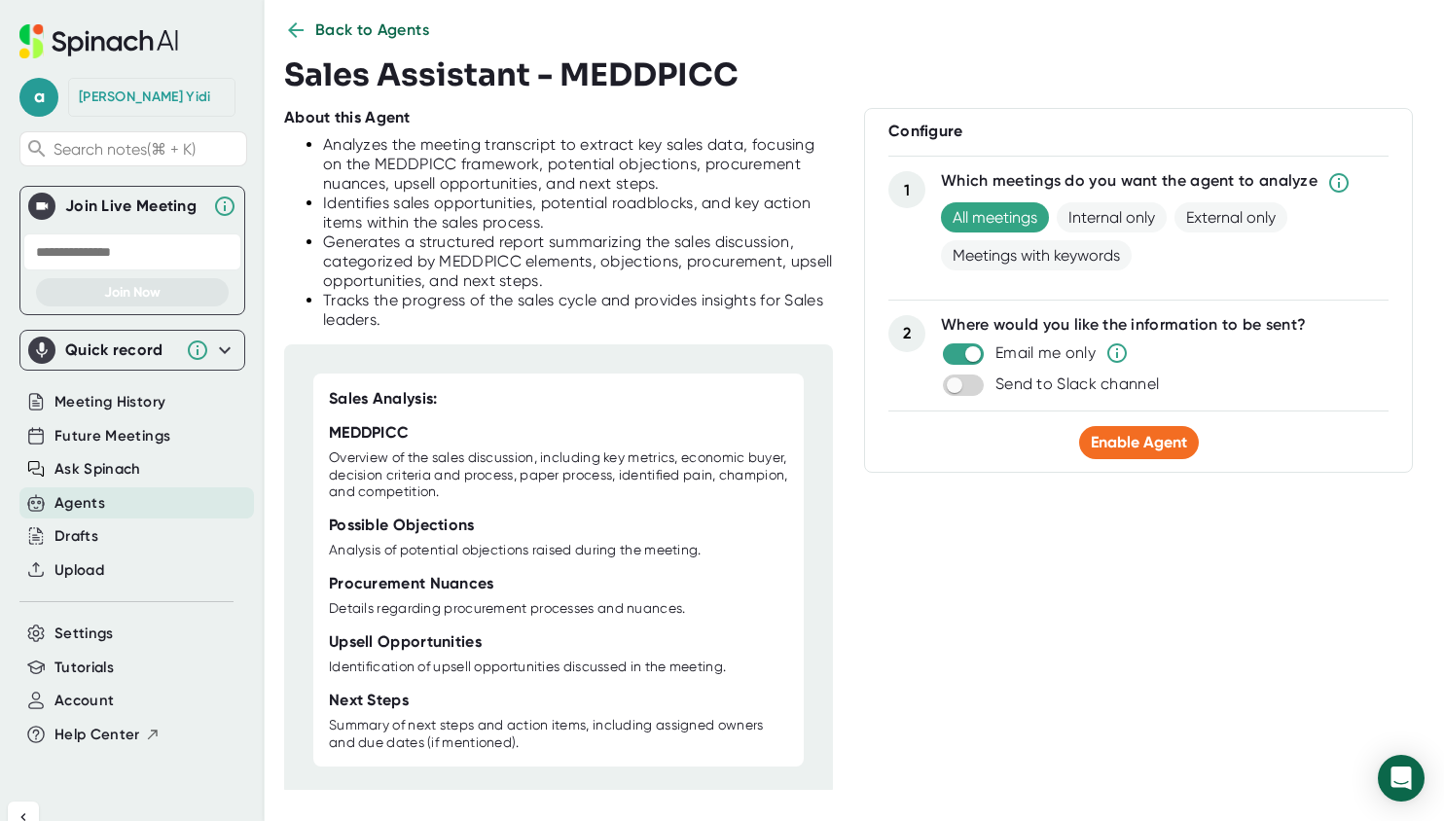
scroll to position [6, 0]
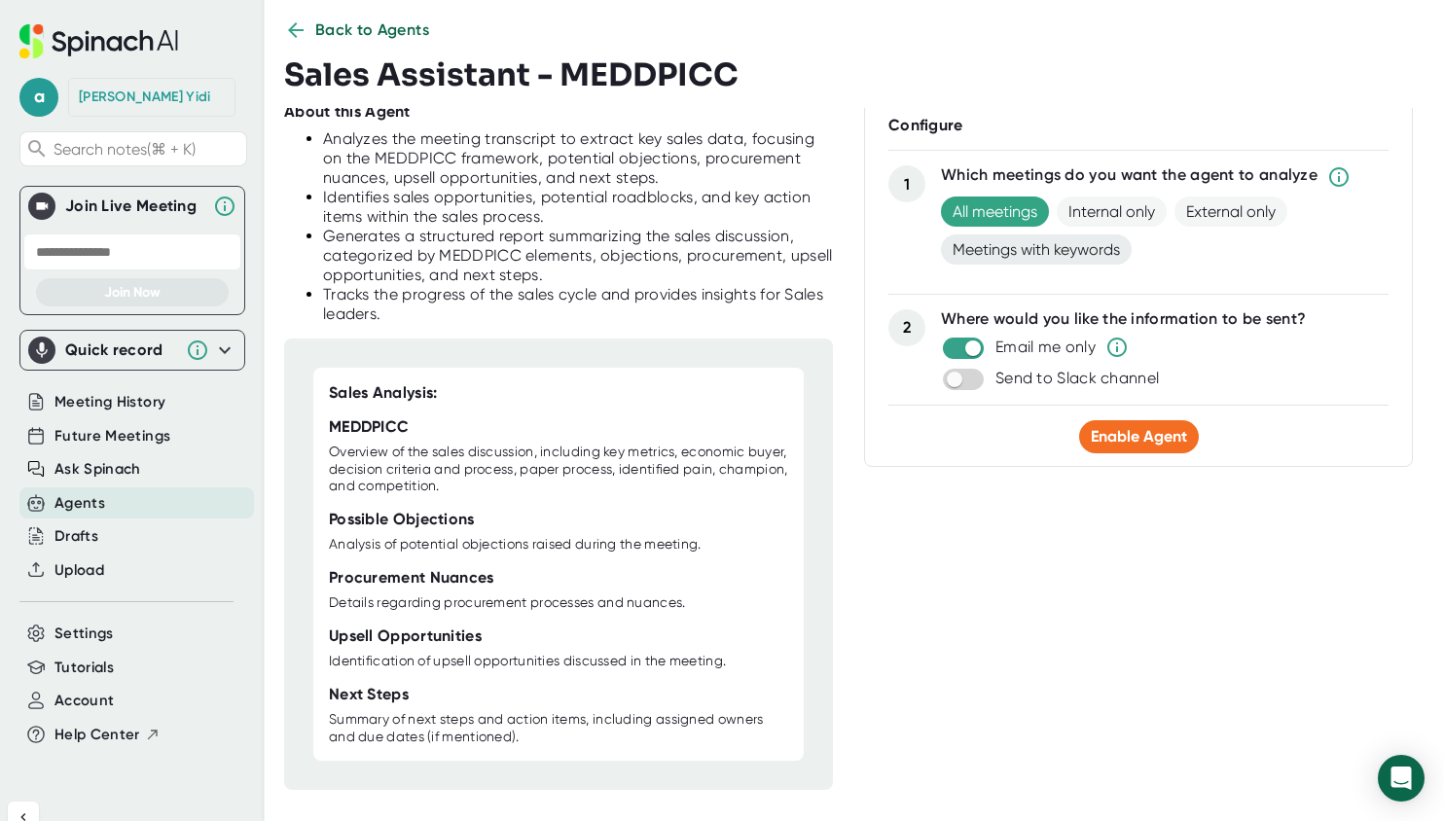
click at [996, 256] on span "Meetings with keywords" at bounding box center [1036, 249] width 191 height 30
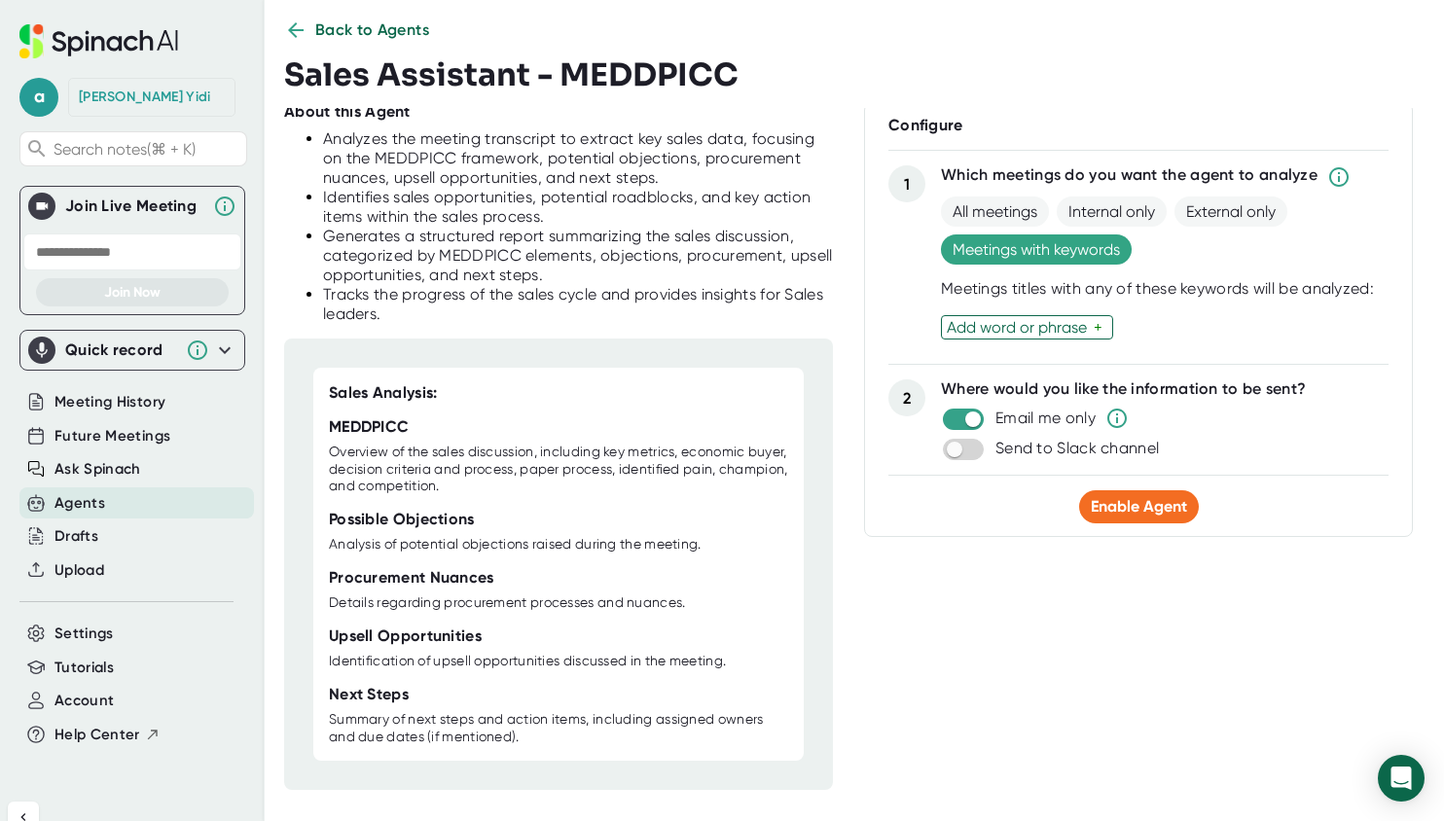
click at [996, 327] on div "Add word or phrase" at bounding box center [1020, 327] width 147 height 18
type input "Sales"
click at [1001, 629] on div "About this Agent Analyzes the meeting transcript to extract key sales data, foc…" at bounding box center [848, 449] width 1129 height 682
click at [1158, 501] on span "Enable Agent" at bounding box center [1139, 507] width 96 height 18
click at [1113, 511] on span "Update Agent" at bounding box center [1138, 510] width 101 height 18
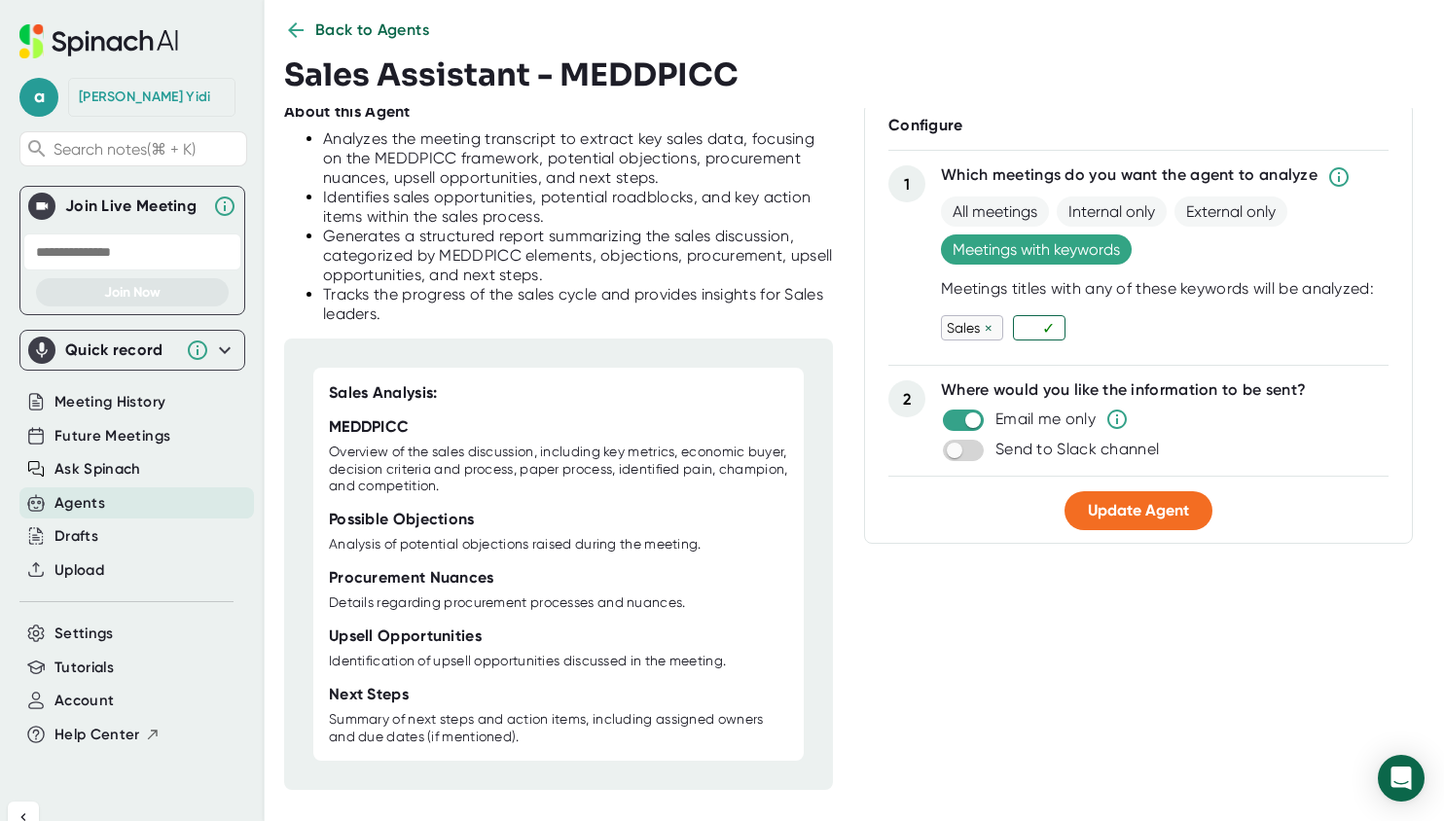
click at [293, 30] on icon at bounding box center [295, 29] width 23 height 23
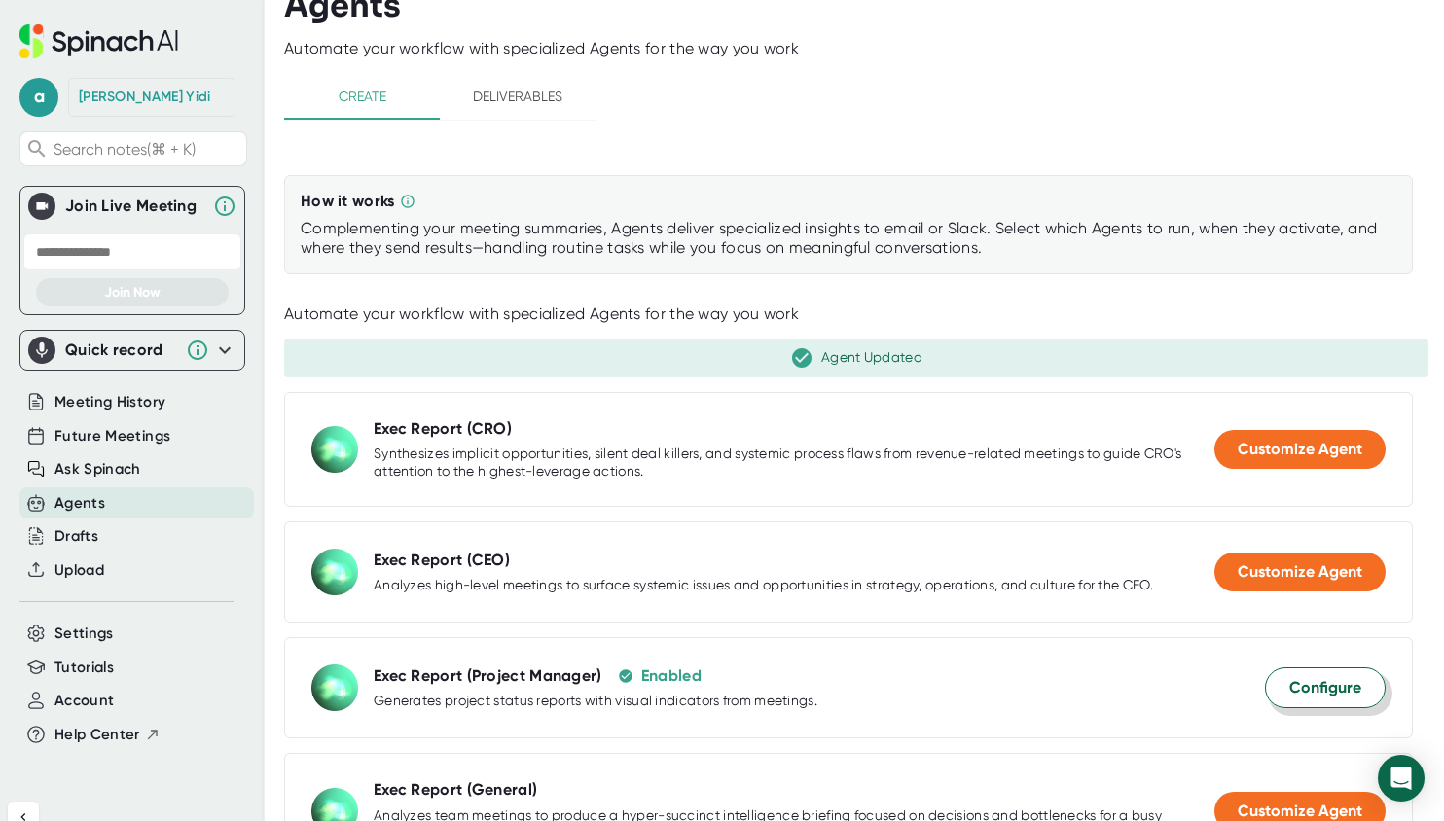
click at [1310, 680] on span "Configure" at bounding box center [1325, 687] width 72 height 23
select select "15:00"
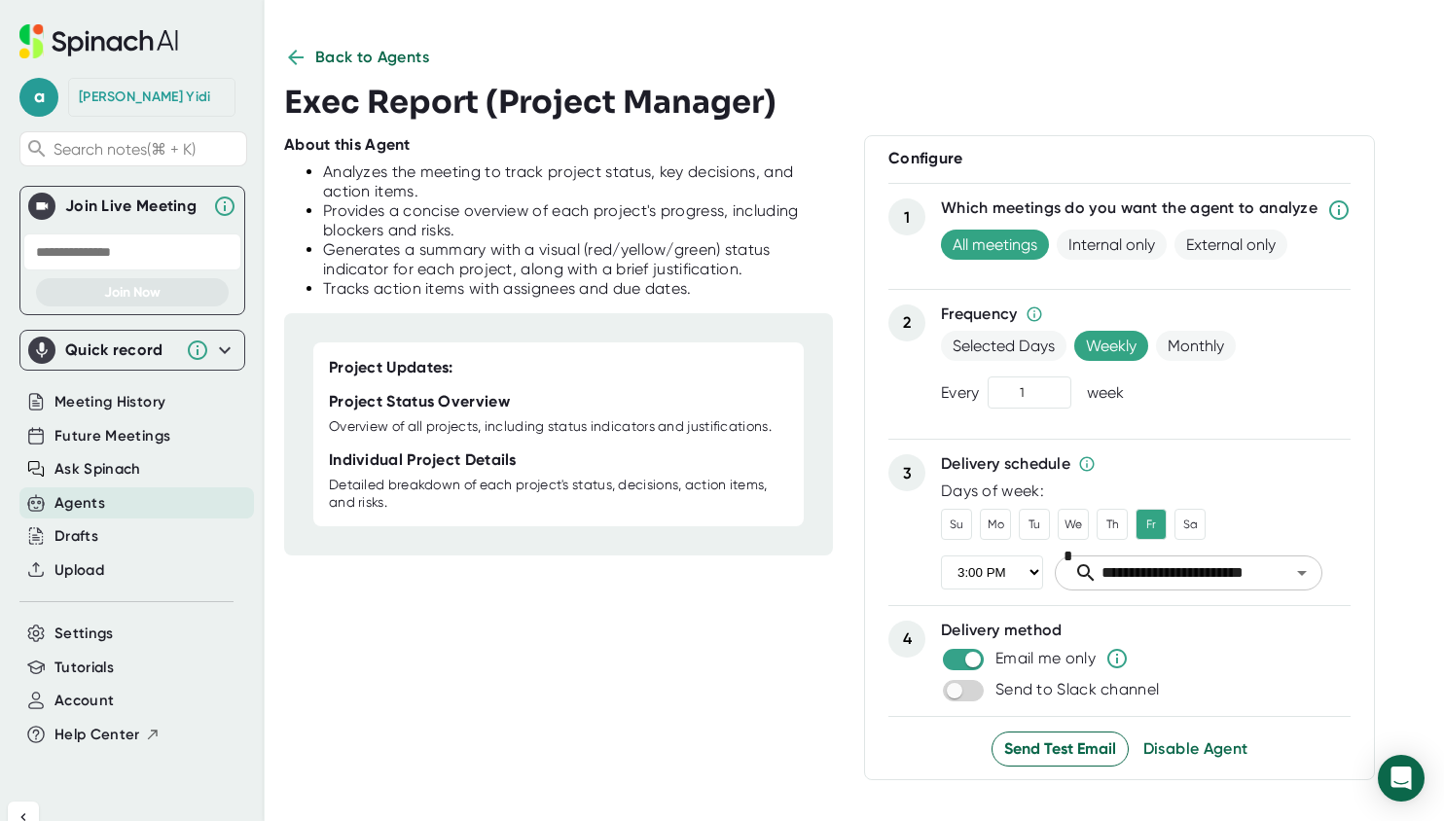
scroll to position [27, 0]
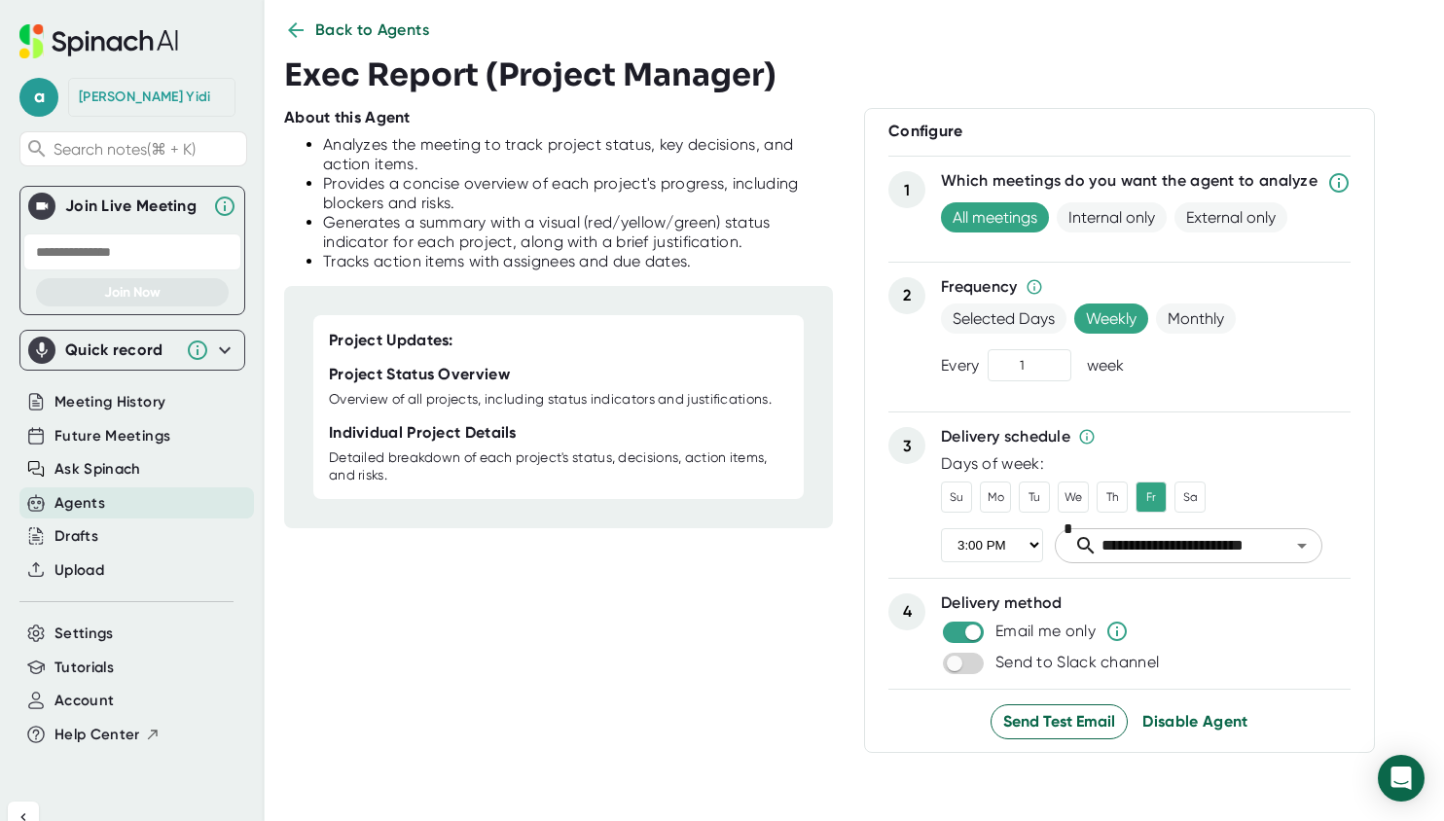
click at [1211, 725] on span "Disable Agent" at bounding box center [1195, 721] width 106 height 18
click at [390, 33] on span "Back to Agents" at bounding box center [372, 29] width 115 height 23
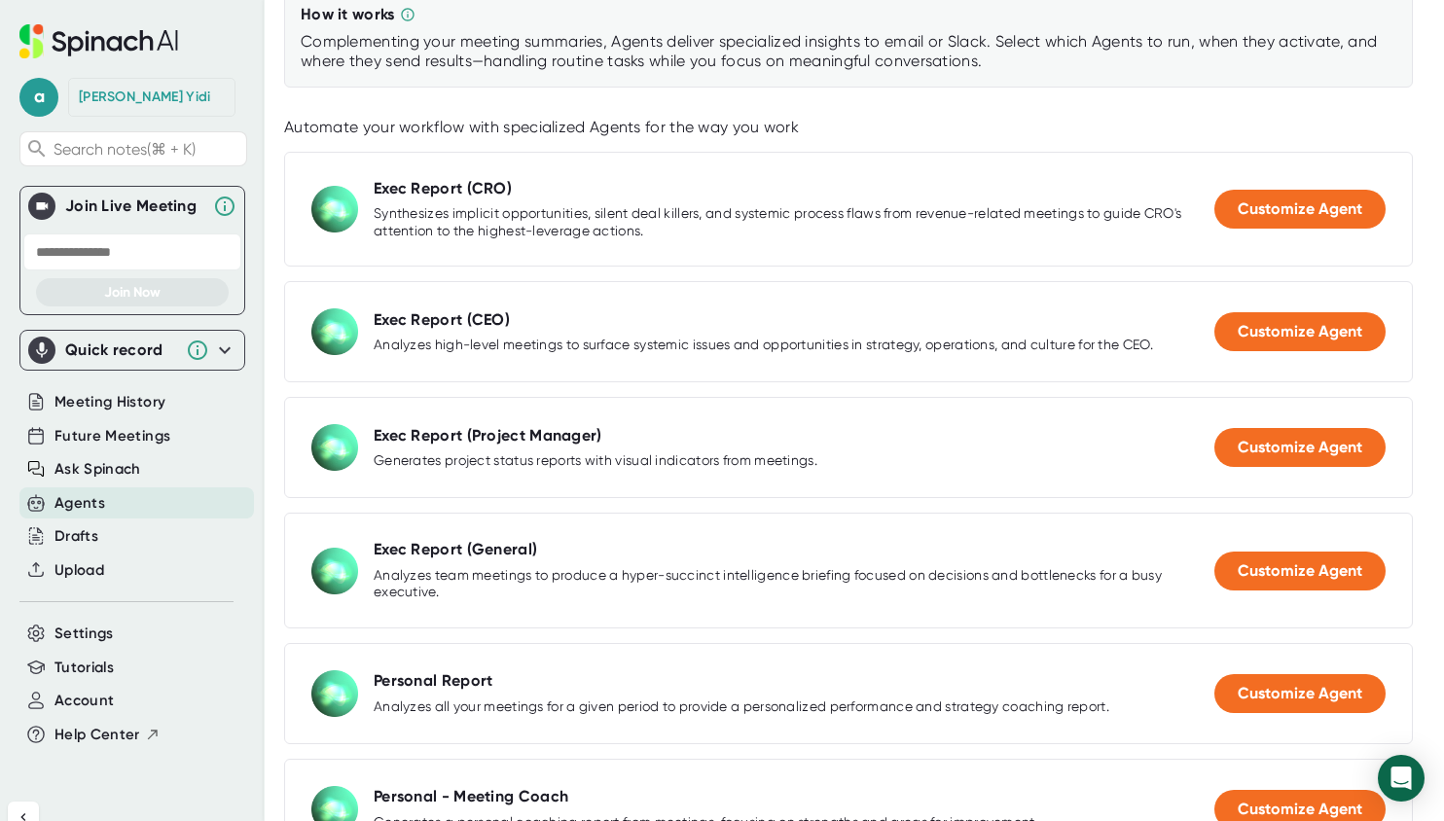
scroll to position [196, 0]
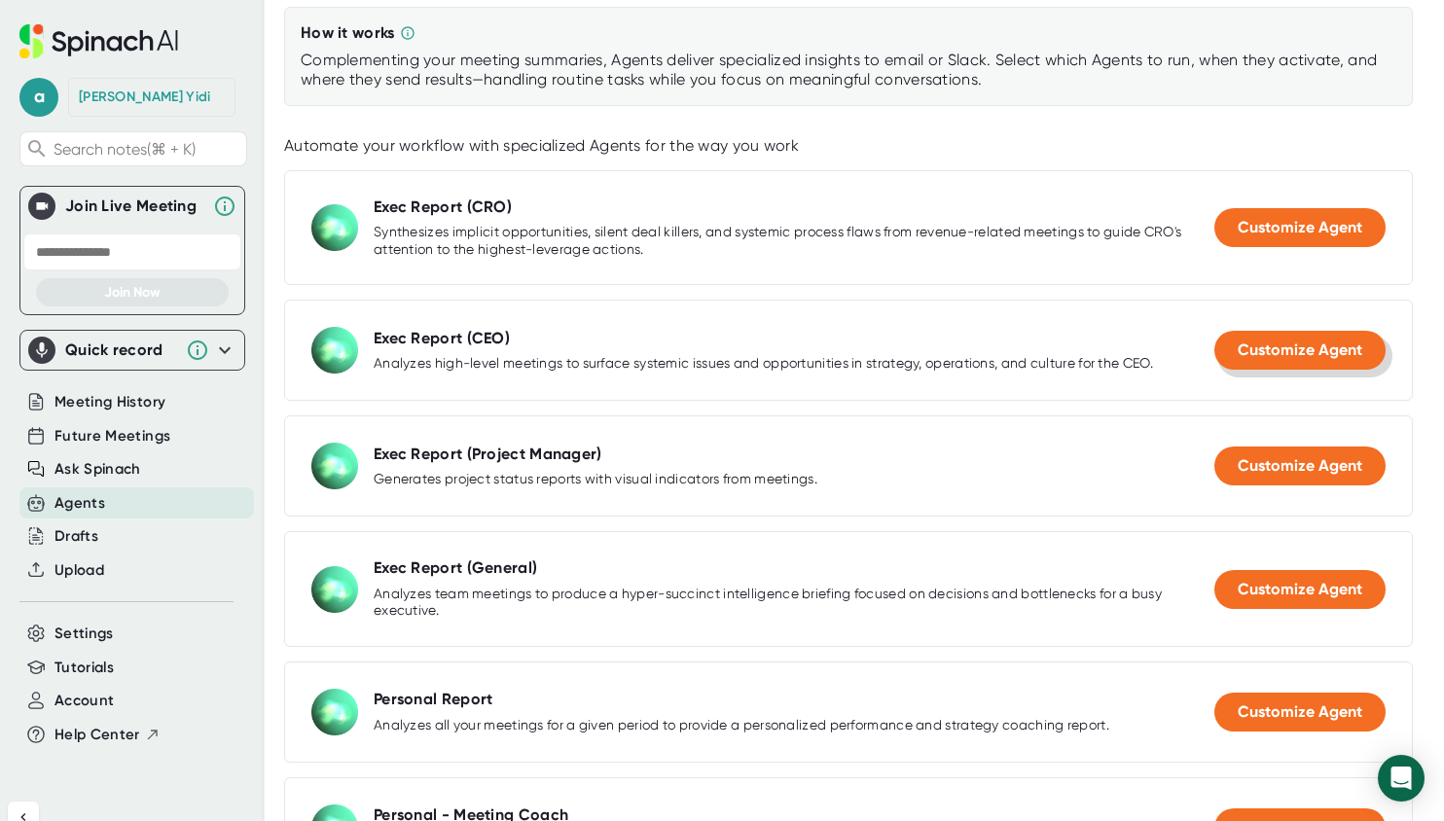
click at [1298, 339] on button "Customize Agent" at bounding box center [1299, 350] width 171 height 39
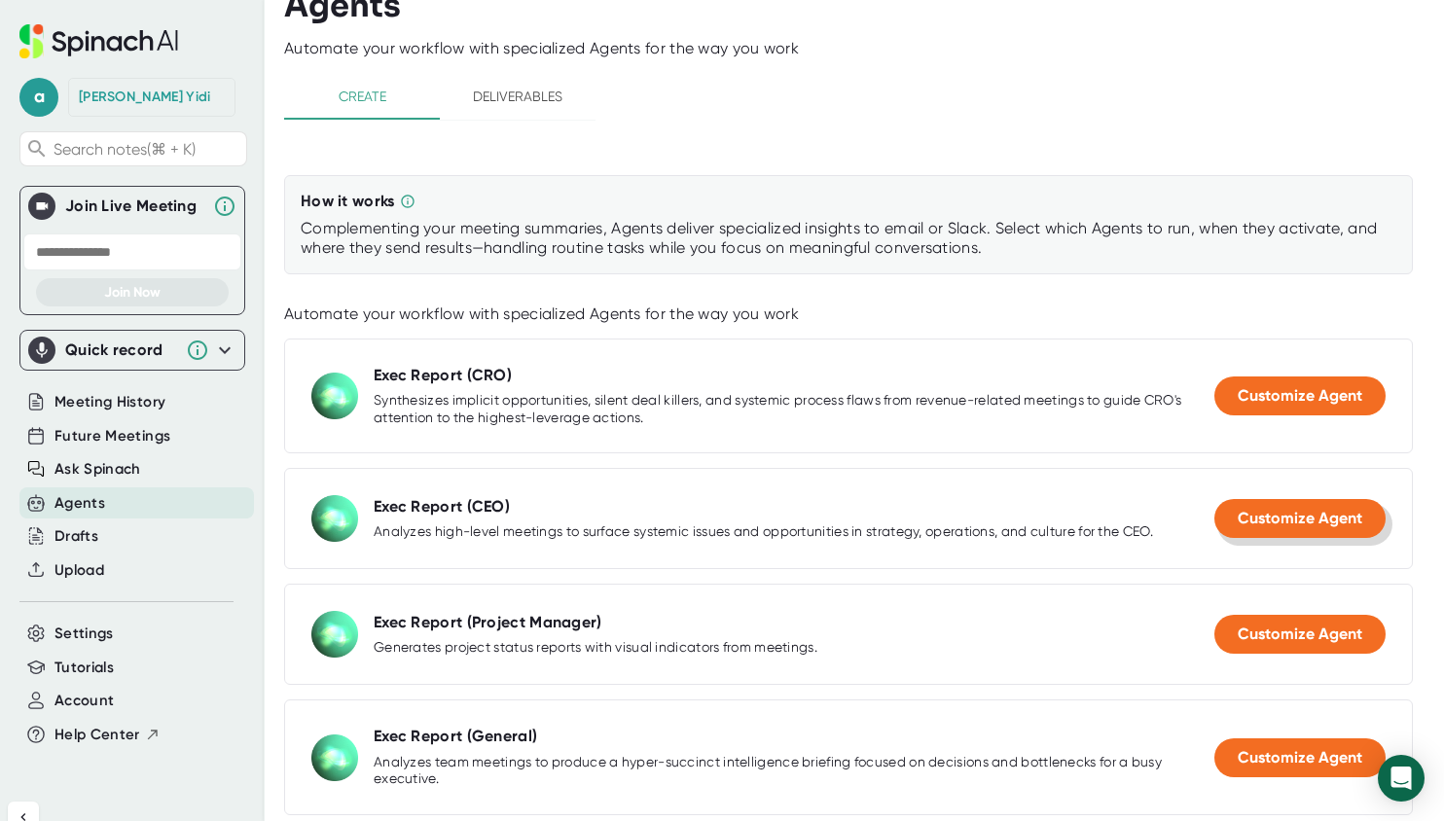
select select "15:00"
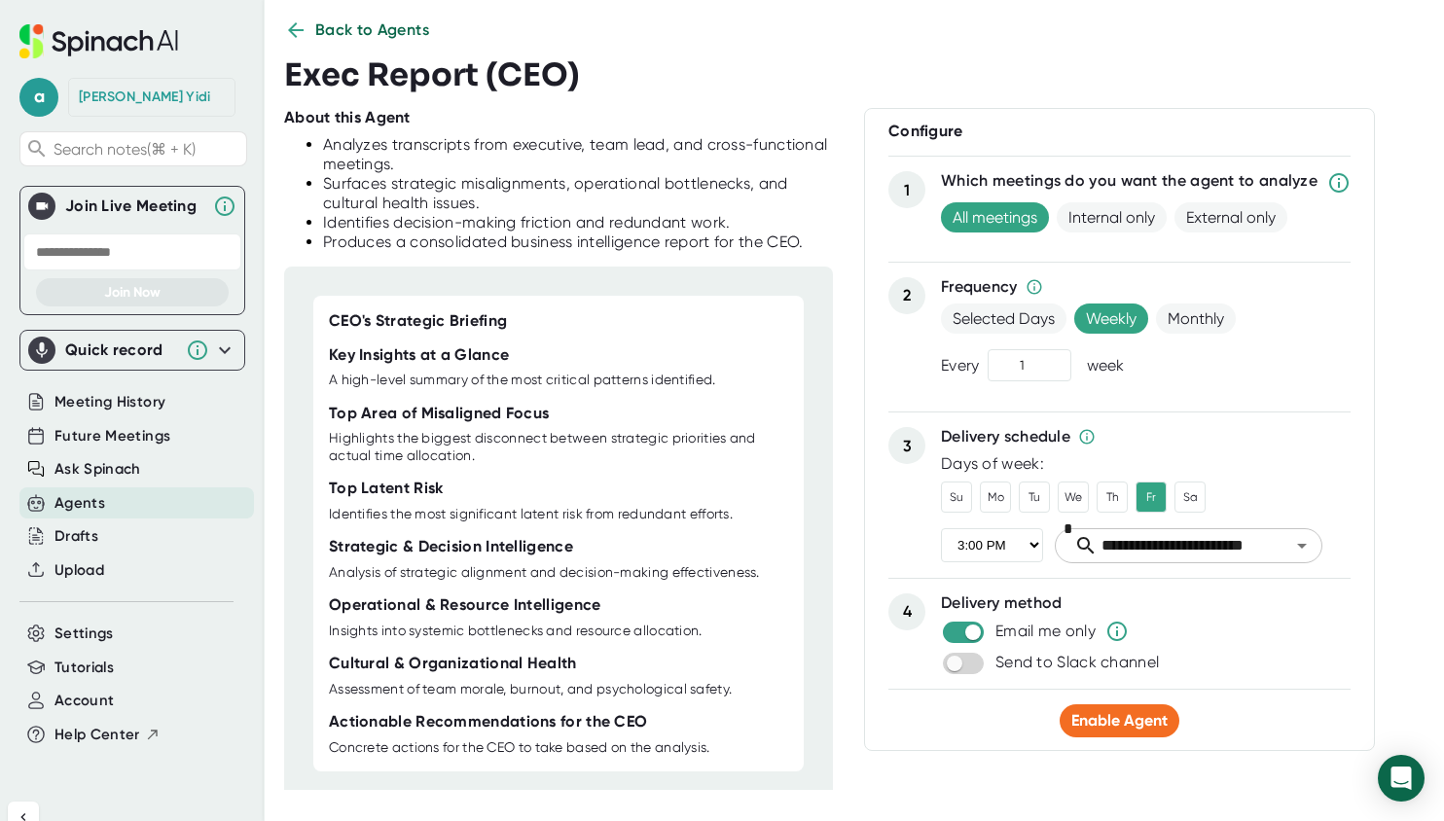
scroll to position [10, 0]
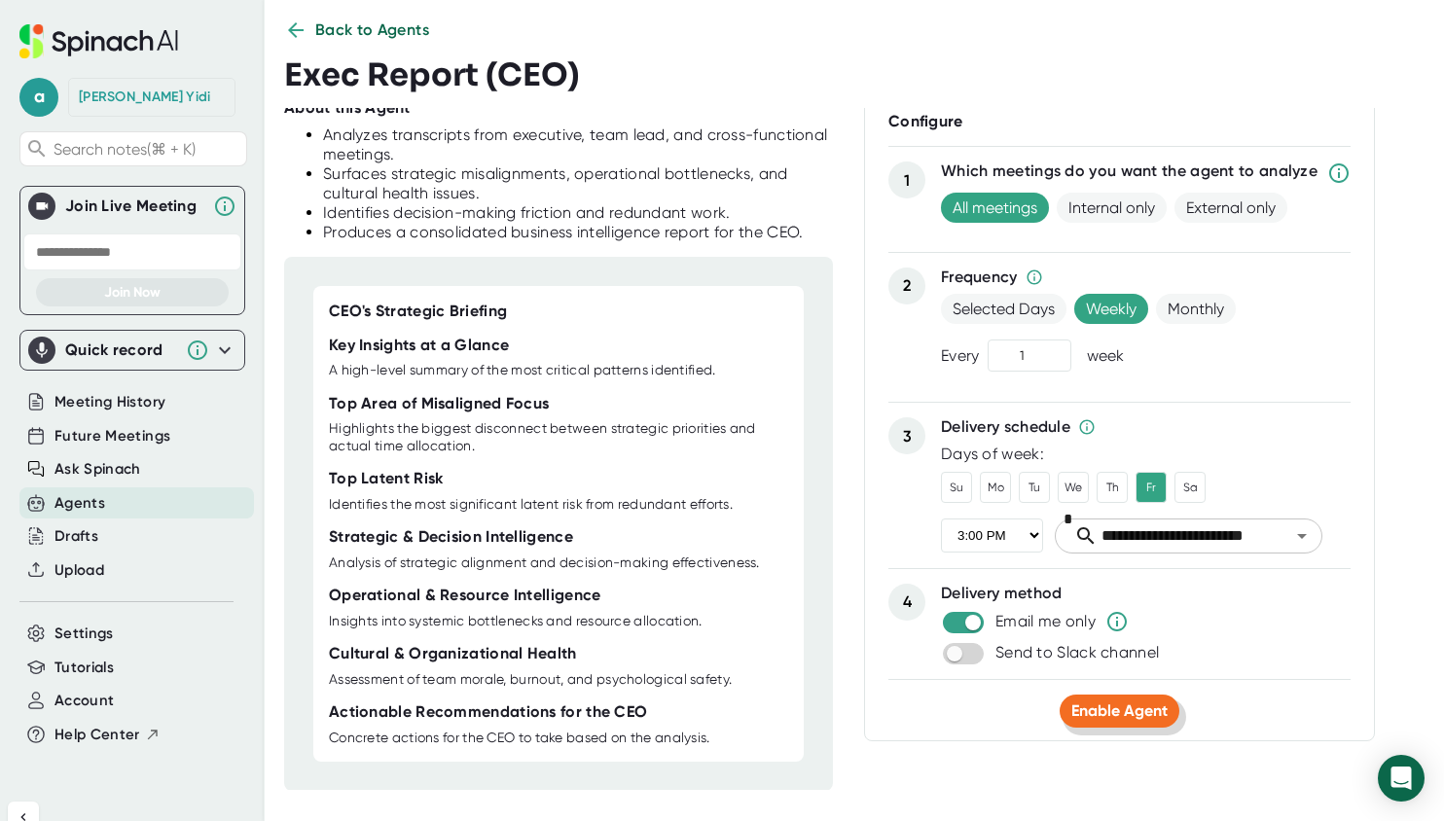
click at [1124, 713] on span "Enable Agent" at bounding box center [1119, 710] width 96 height 18
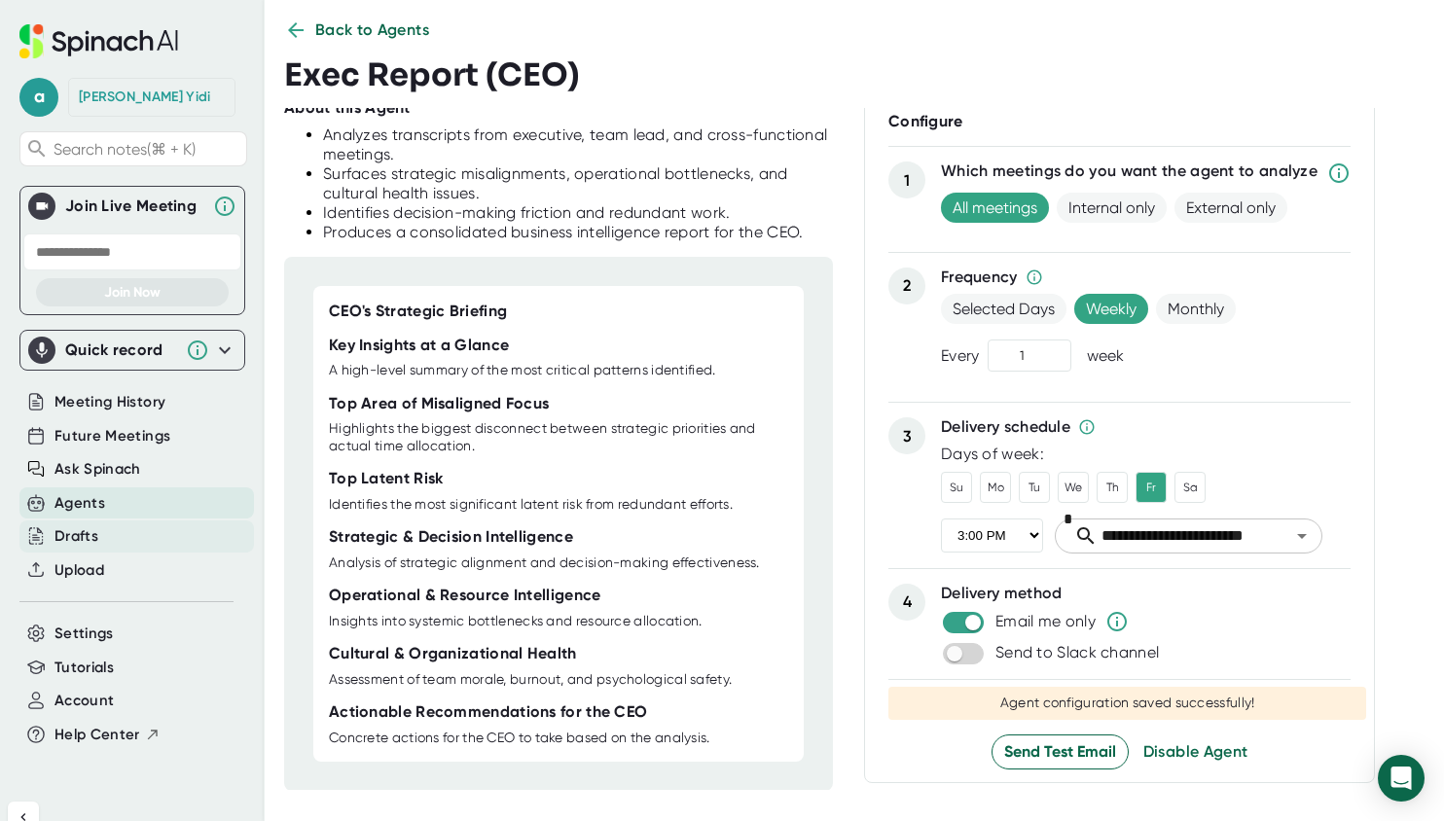
click at [95, 541] on div "Drafts" at bounding box center [76, 536] width 44 height 22
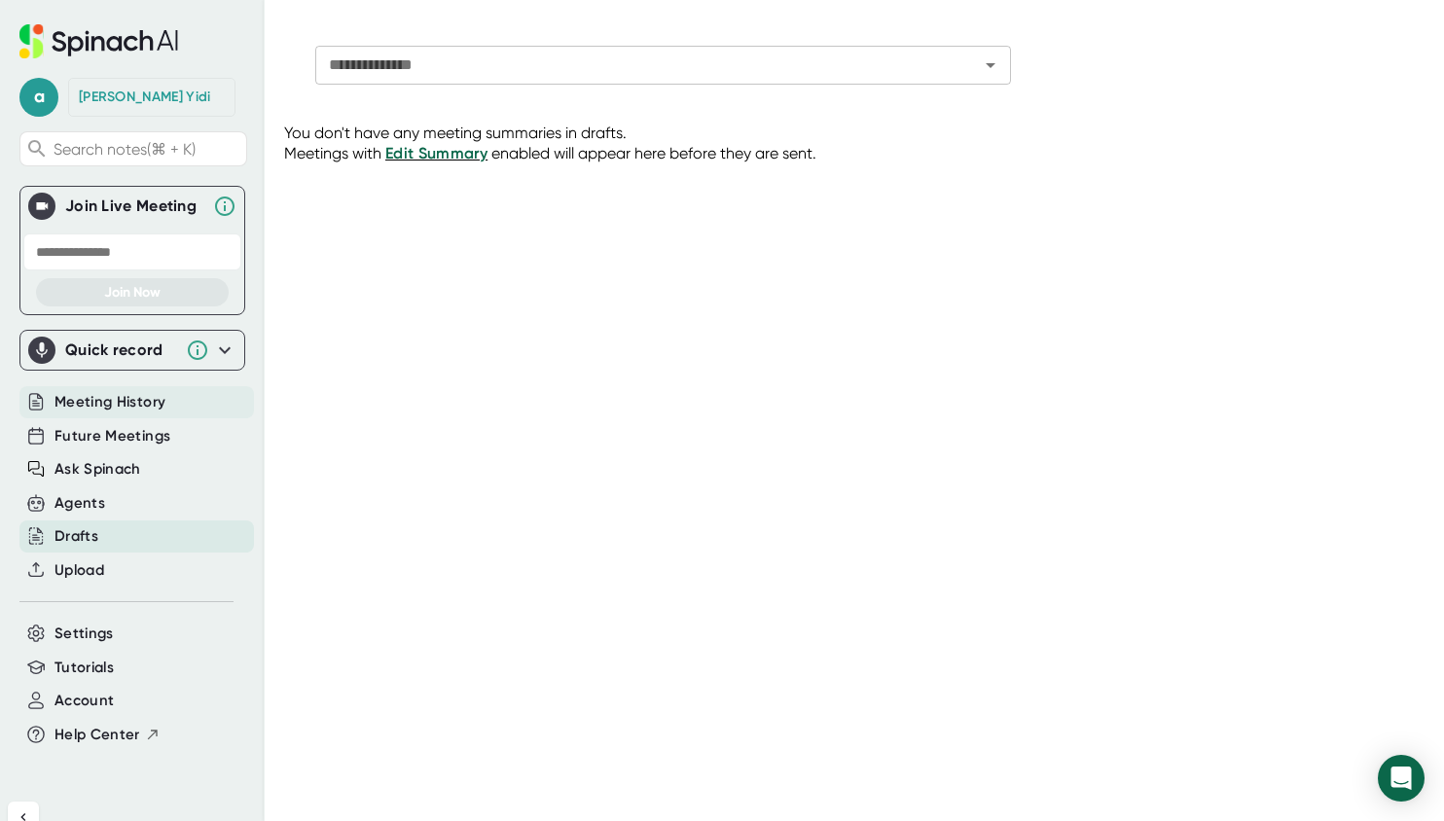
click at [126, 397] on span "Meeting History" at bounding box center [109, 402] width 111 height 22
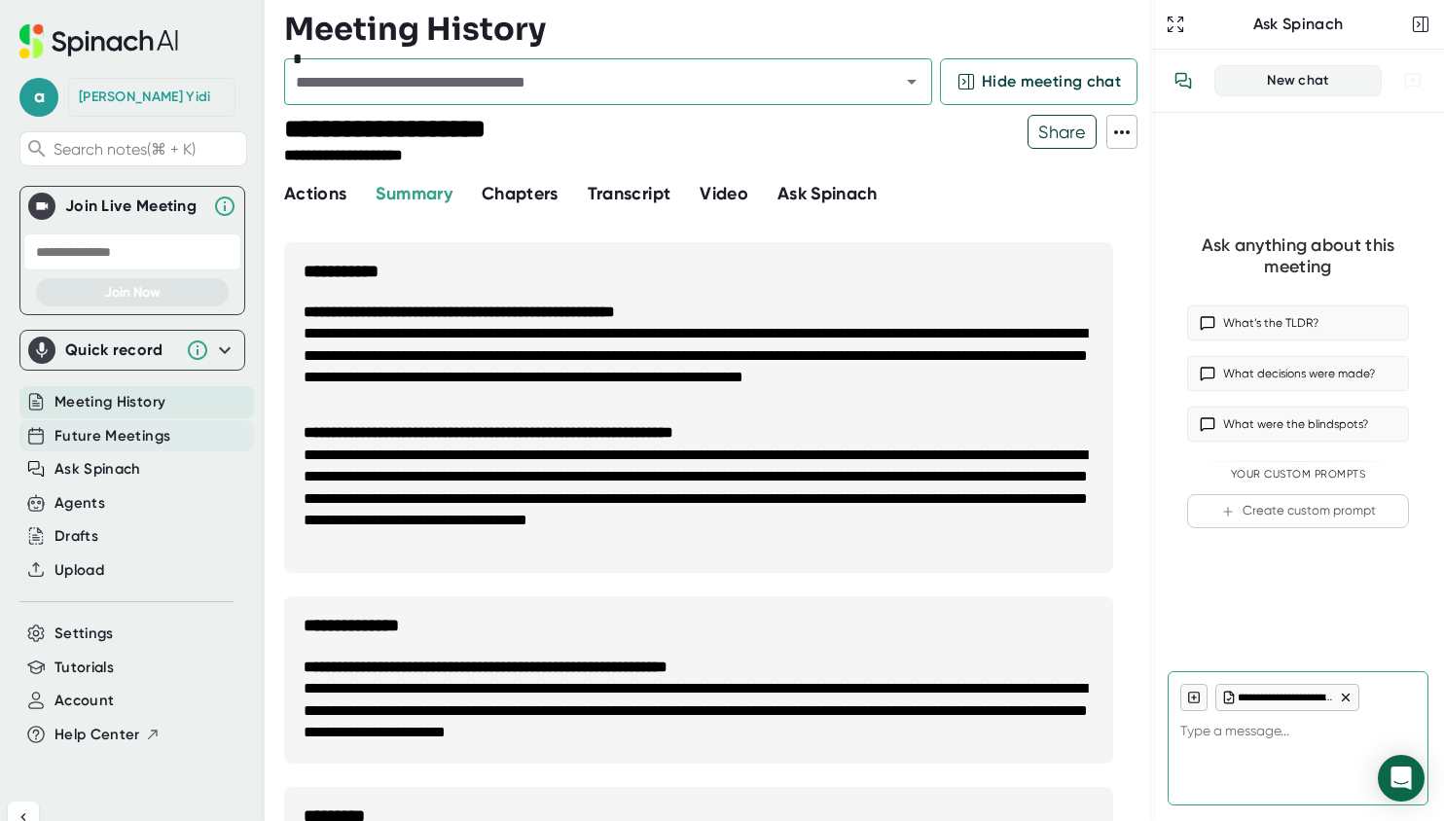
type textarea "x"
click at [115, 437] on span "Future Meetings" at bounding box center [112, 436] width 116 height 22
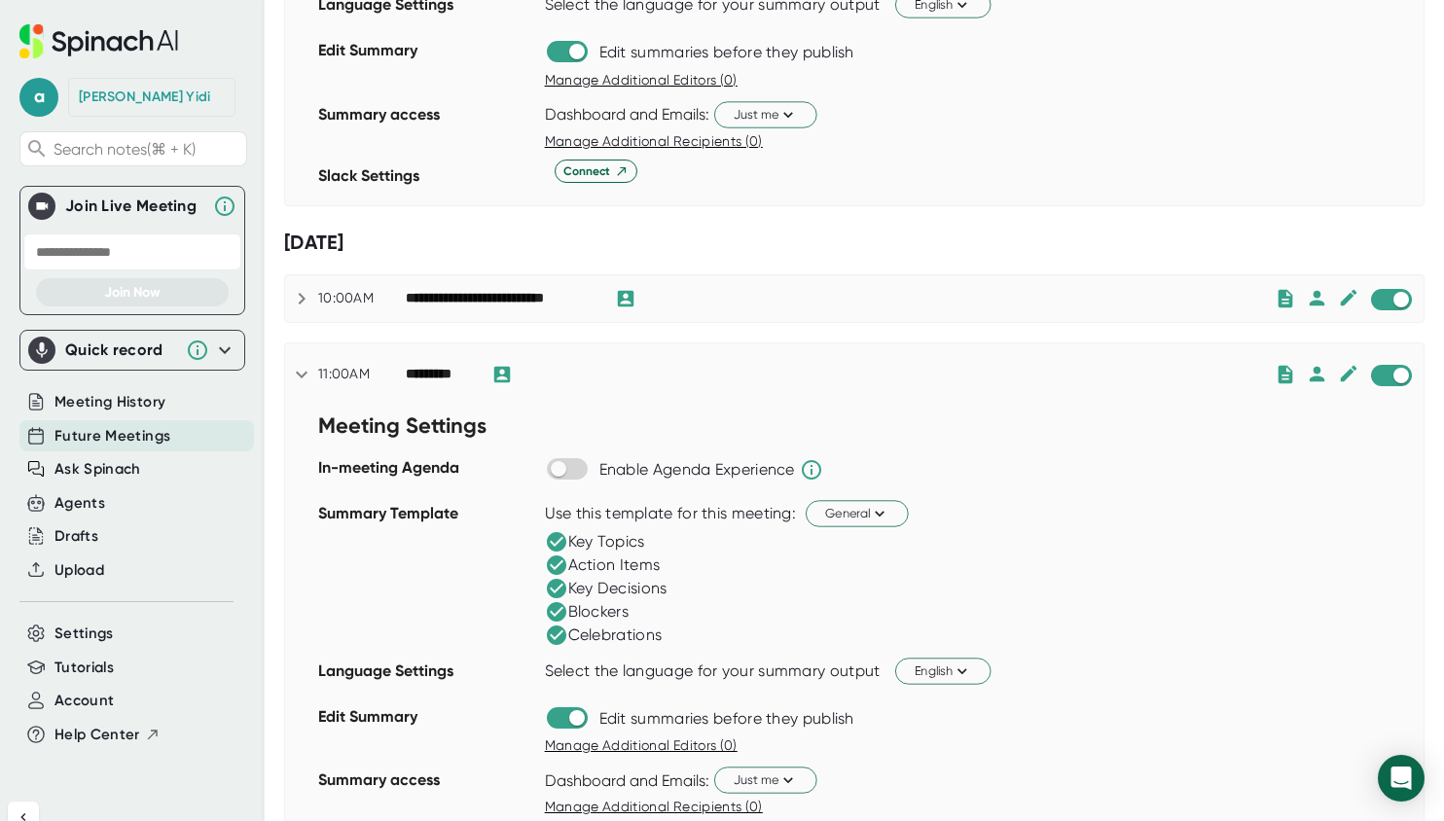
scroll to position [668, 0]
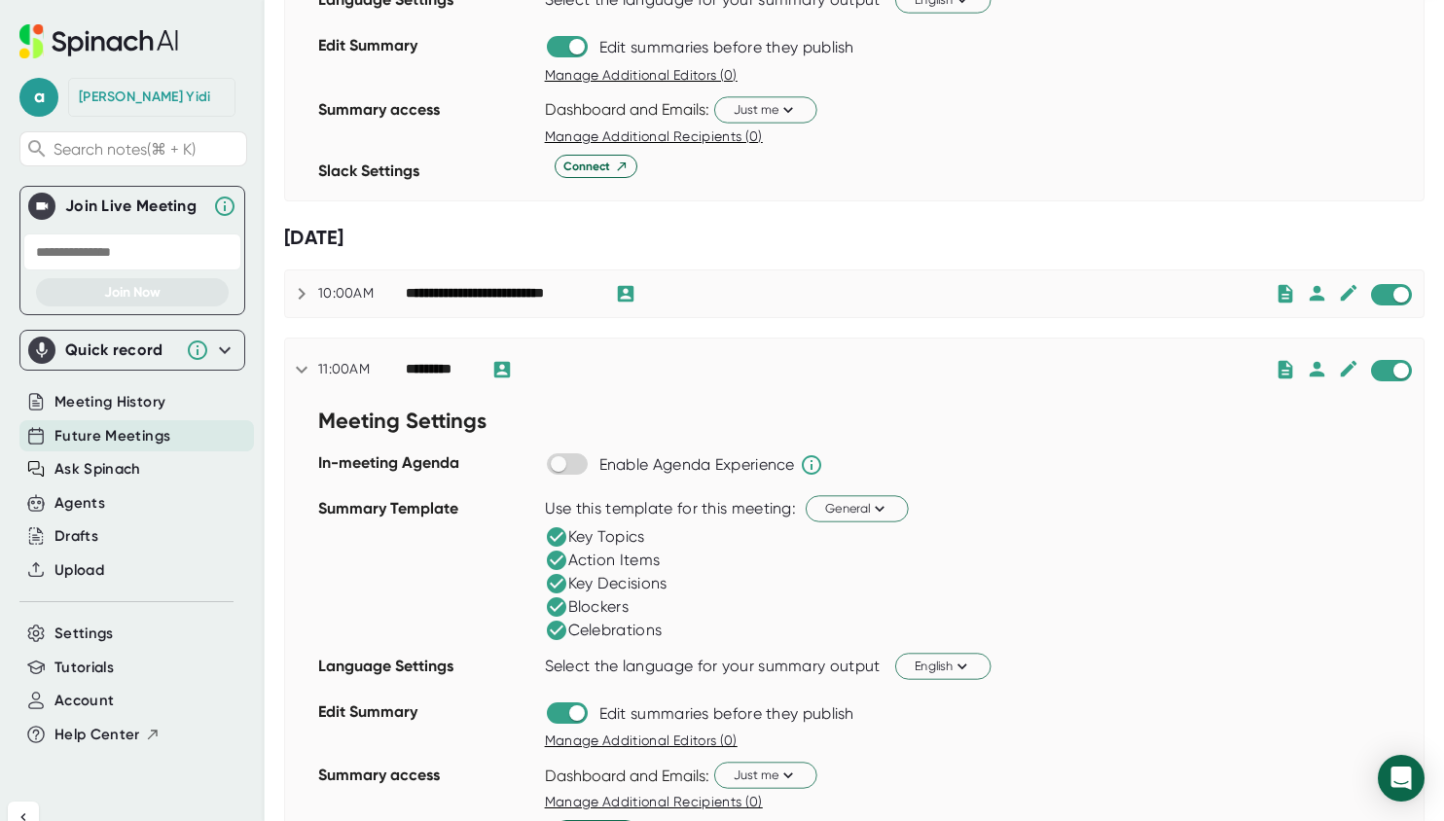
click at [306, 292] on icon at bounding box center [301, 293] width 23 height 23
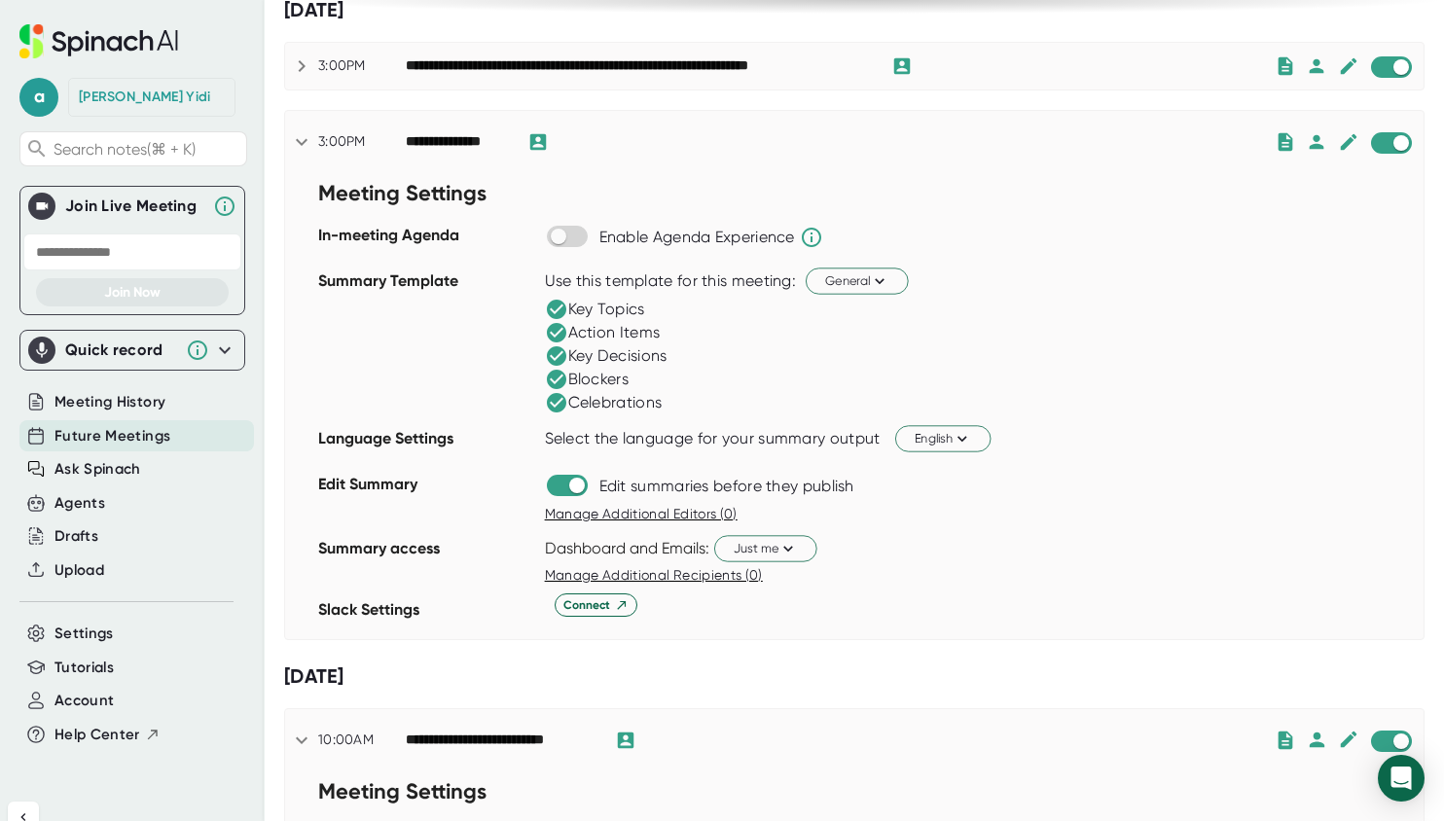
scroll to position [194, 0]
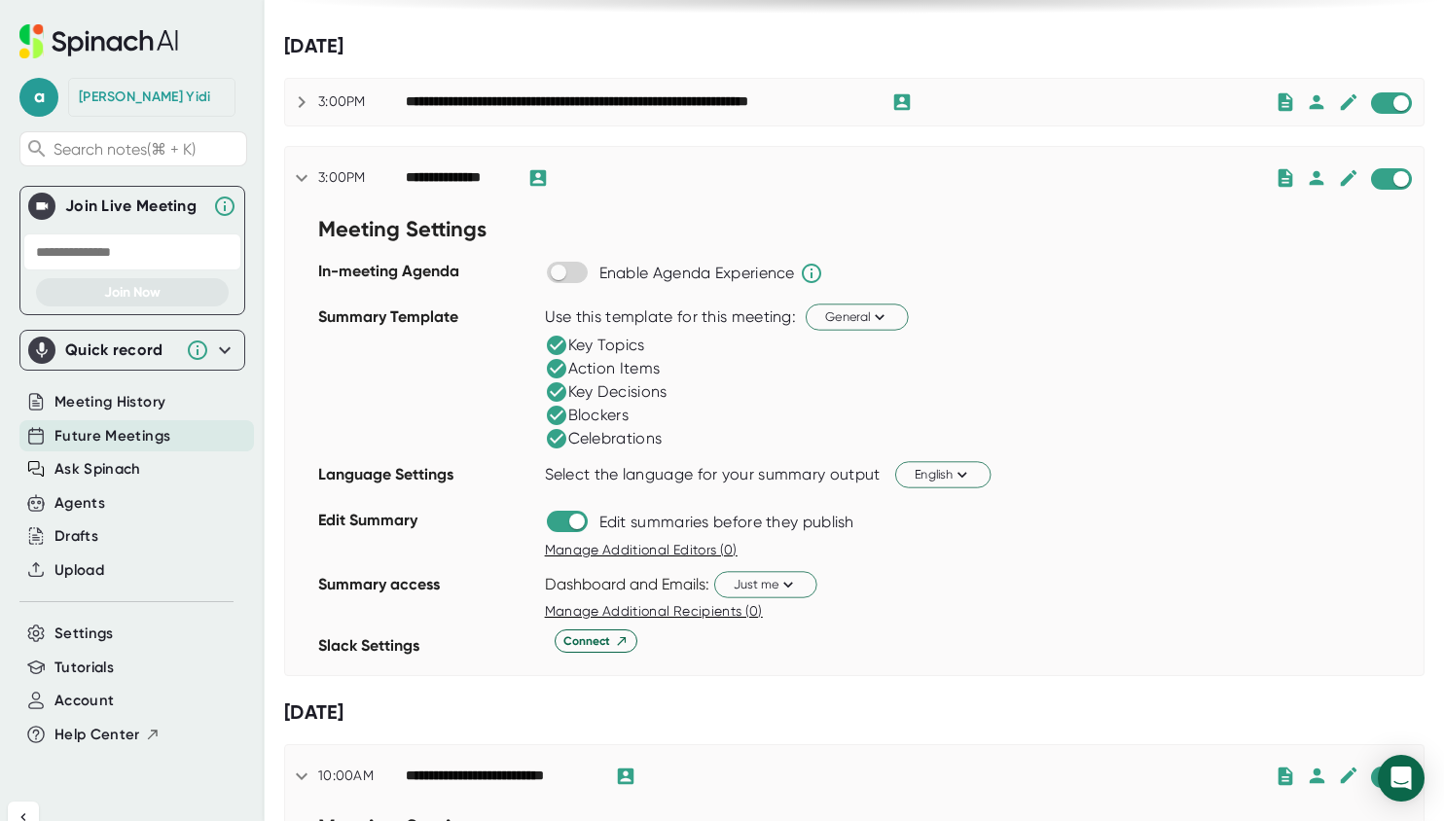
click at [303, 101] on icon at bounding box center [302, 102] width 7 height 12
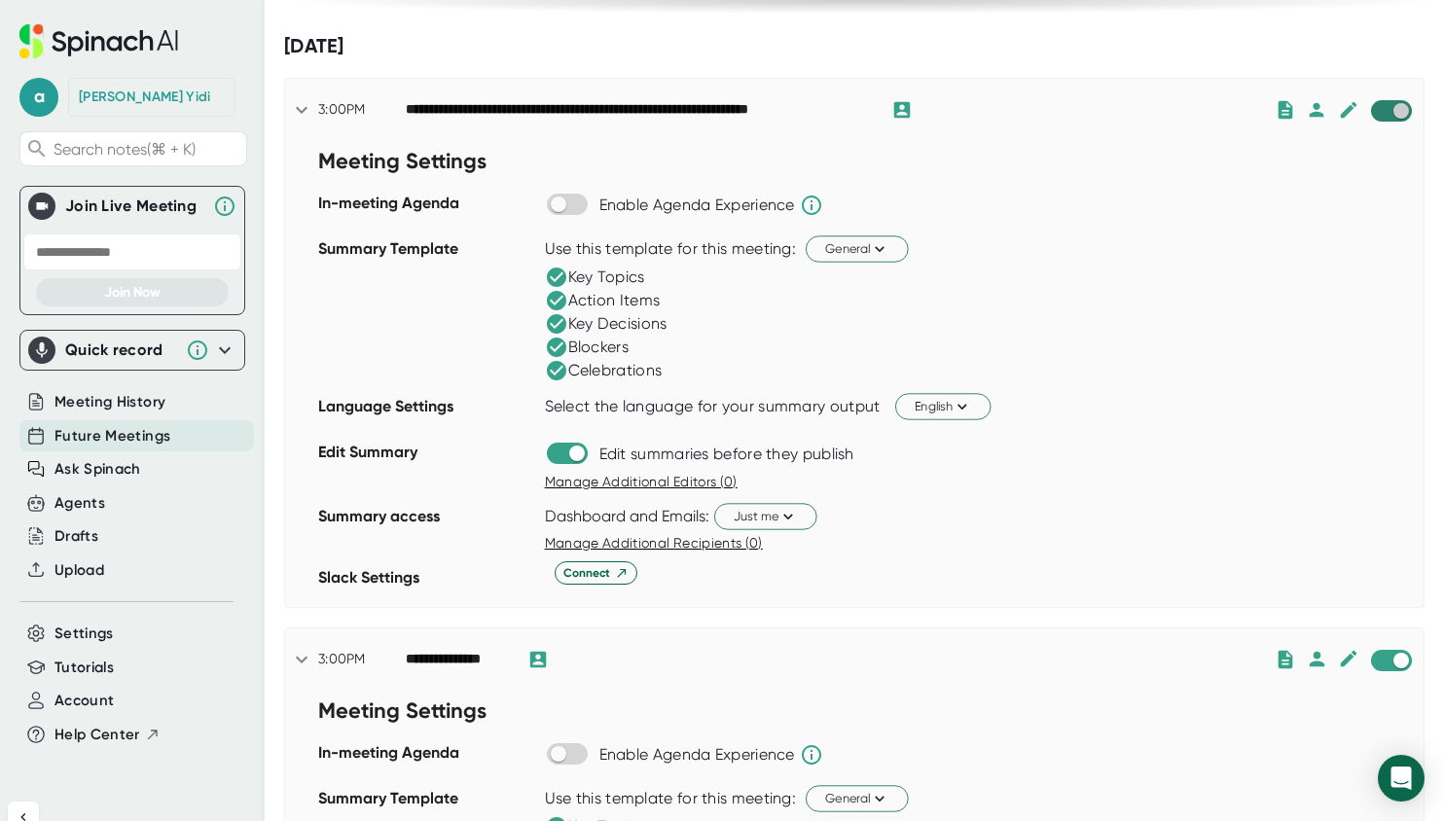
click at [1392, 114] on input "checkbox" at bounding box center [1400, 111] width 55 height 18
checkbox input "true"
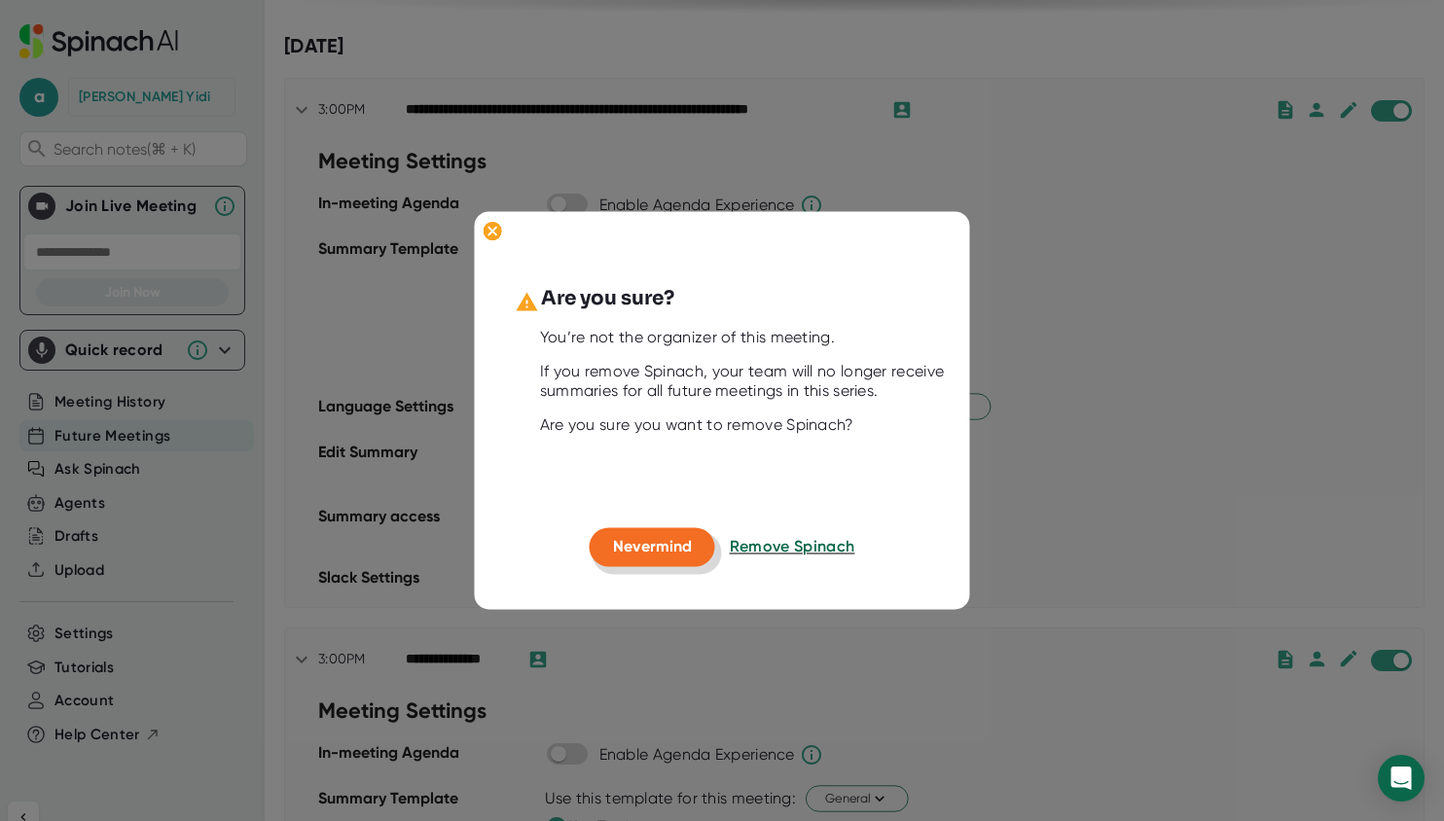
click at [673, 549] on span "Nevermind" at bounding box center [652, 546] width 79 height 18
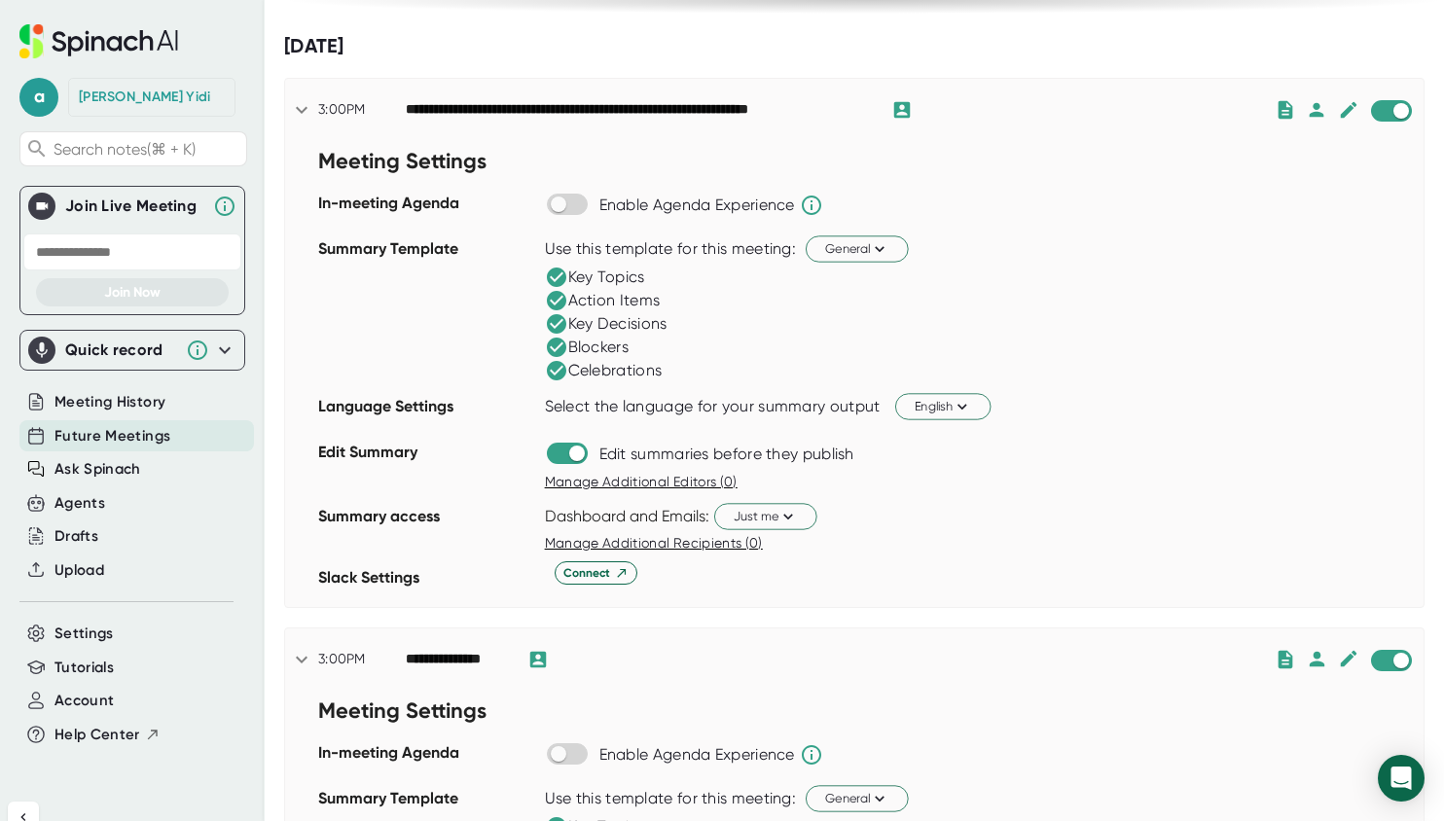
click at [157, 38] on icon at bounding box center [98, 41] width 159 height 34
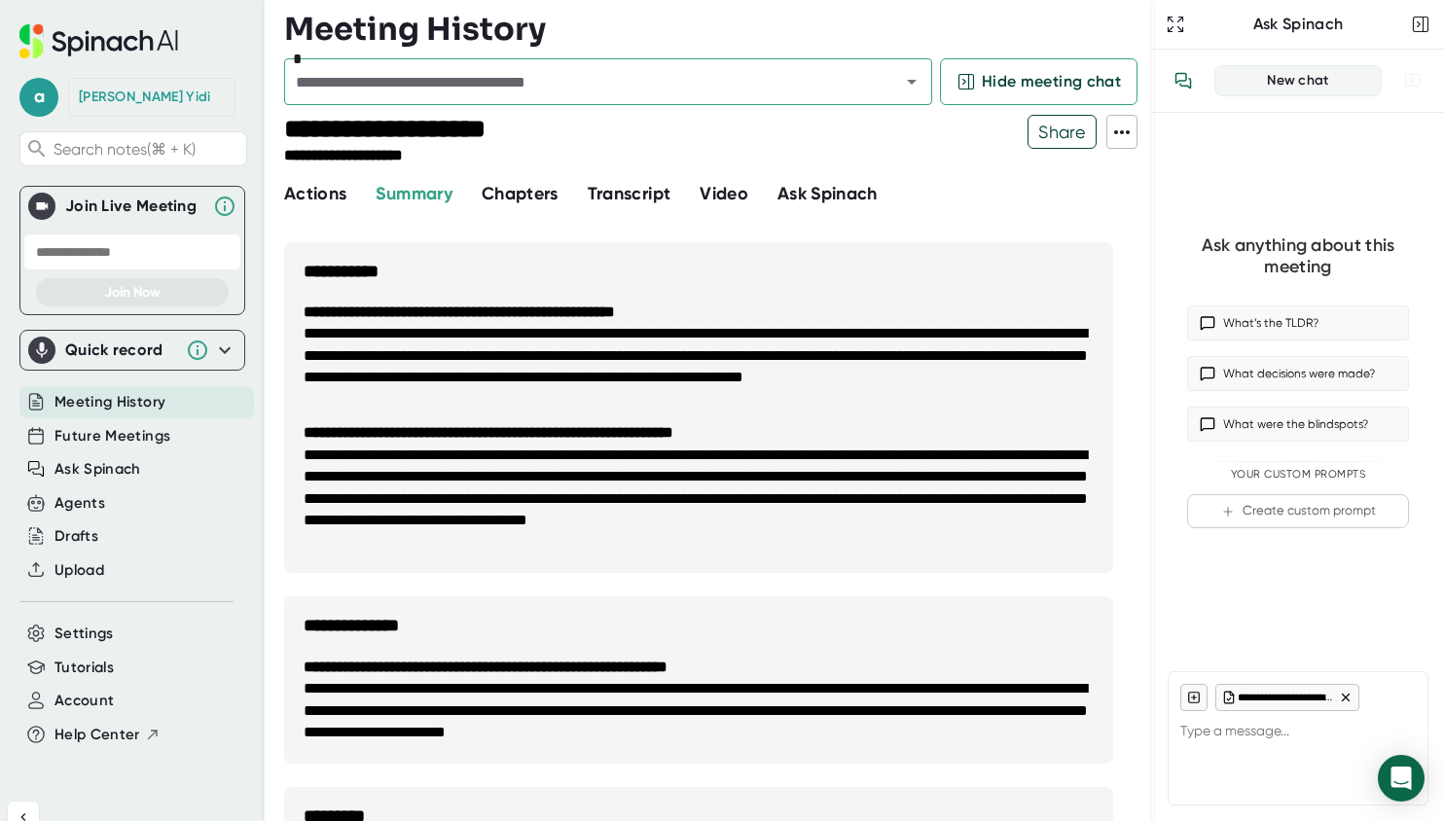
type textarea "x"
